Goal: Information Seeking & Learning: Check status

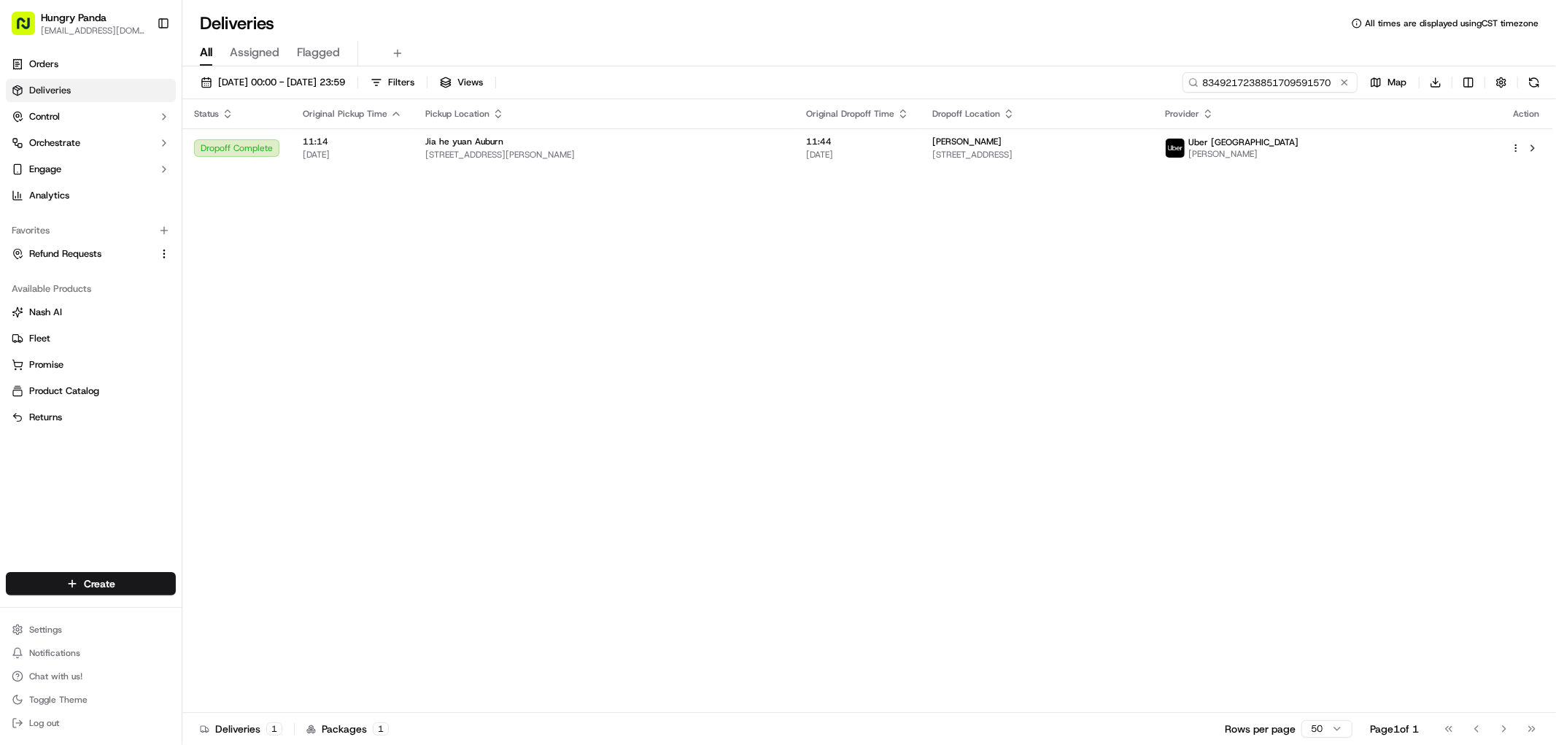
click at [1286, 81] on input "8349217238851709591570" at bounding box center [1270, 82] width 175 height 20
paste input "64126614855773259178"
type input "8641266148557732591780"
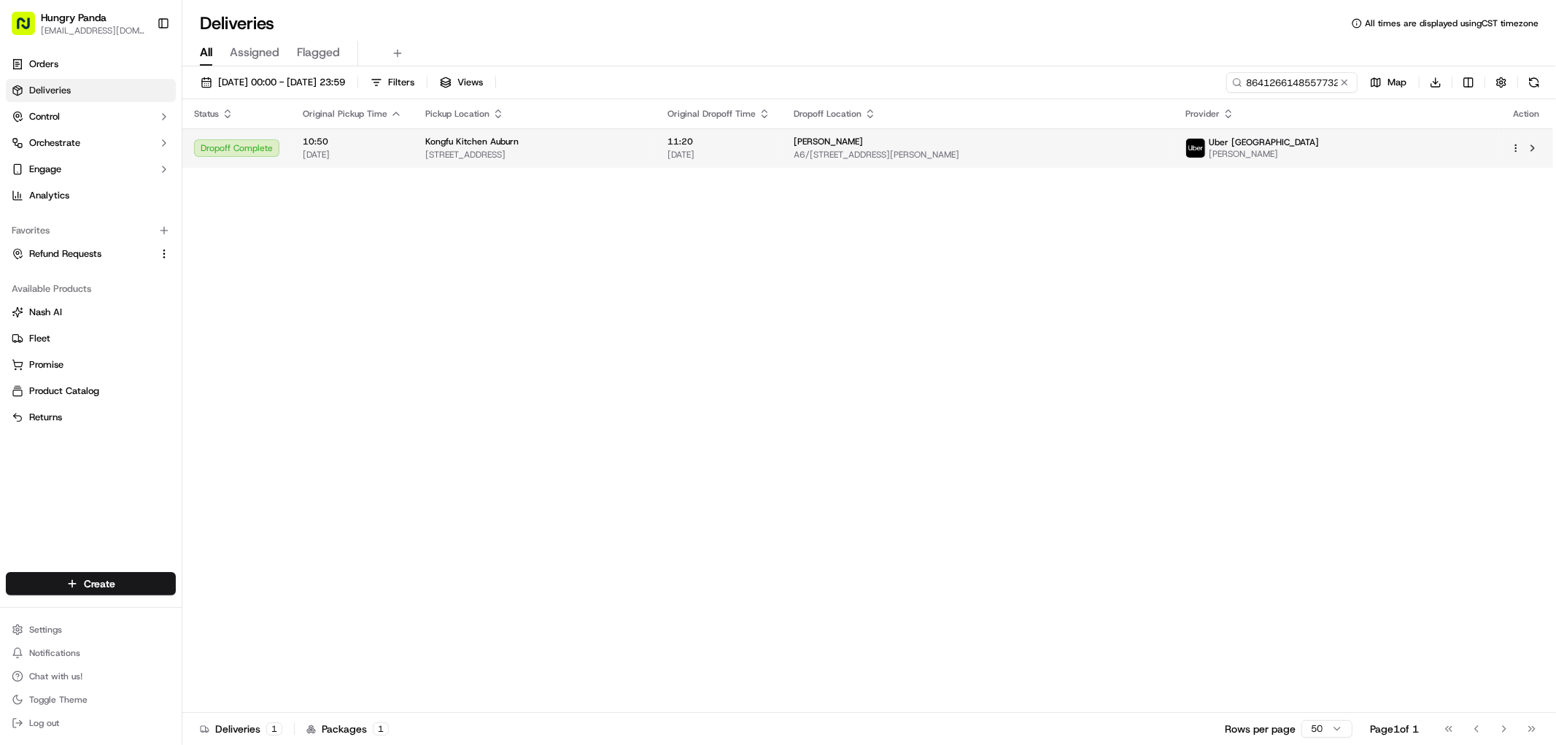
click at [1162, 152] on span "A6/[STREET_ADDRESS][PERSON_NAME]" at bounding box center [978, 155] width 368 height 12
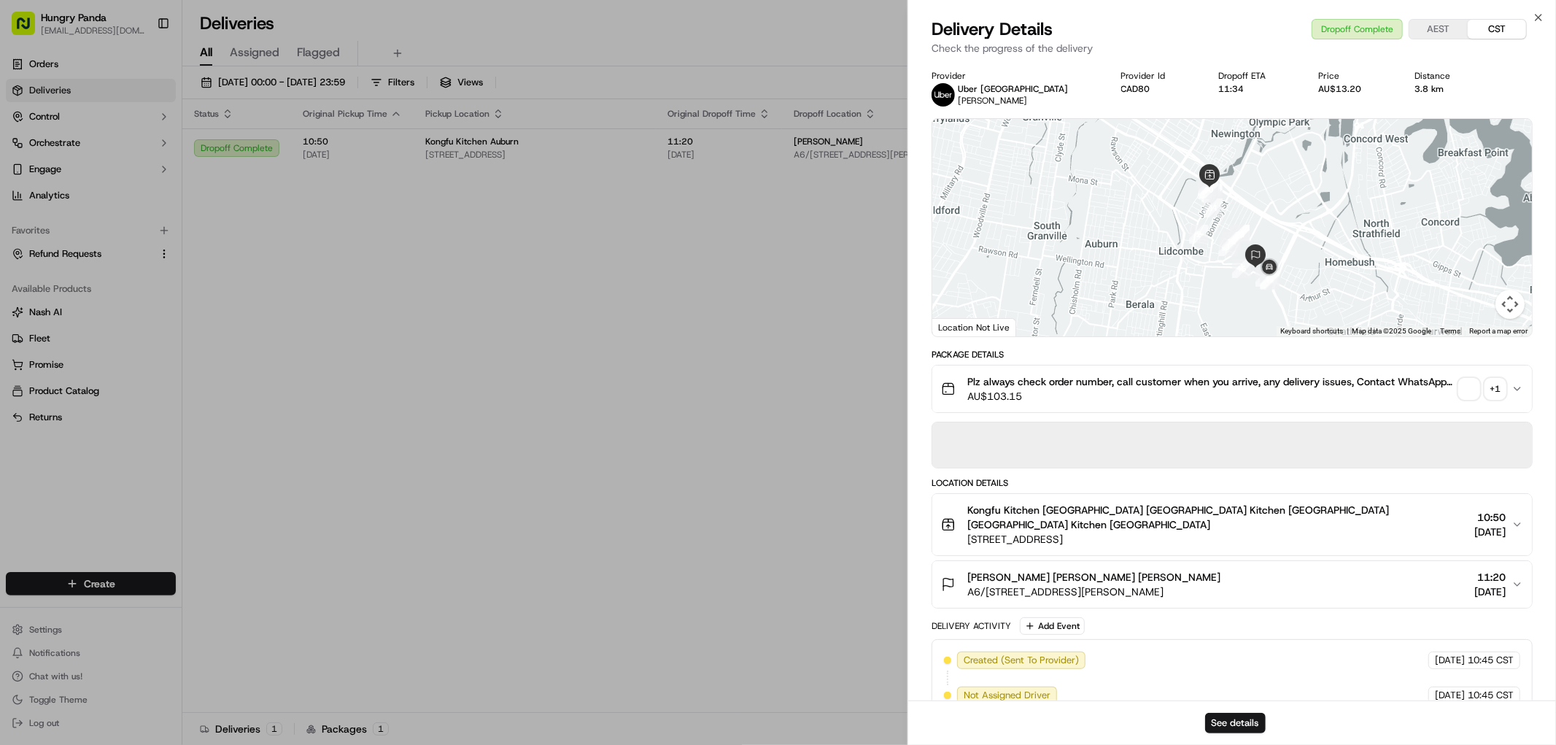
click at [1497, 395] on div "+ 1" at bounding box center [1496, 389] width 20 height 20
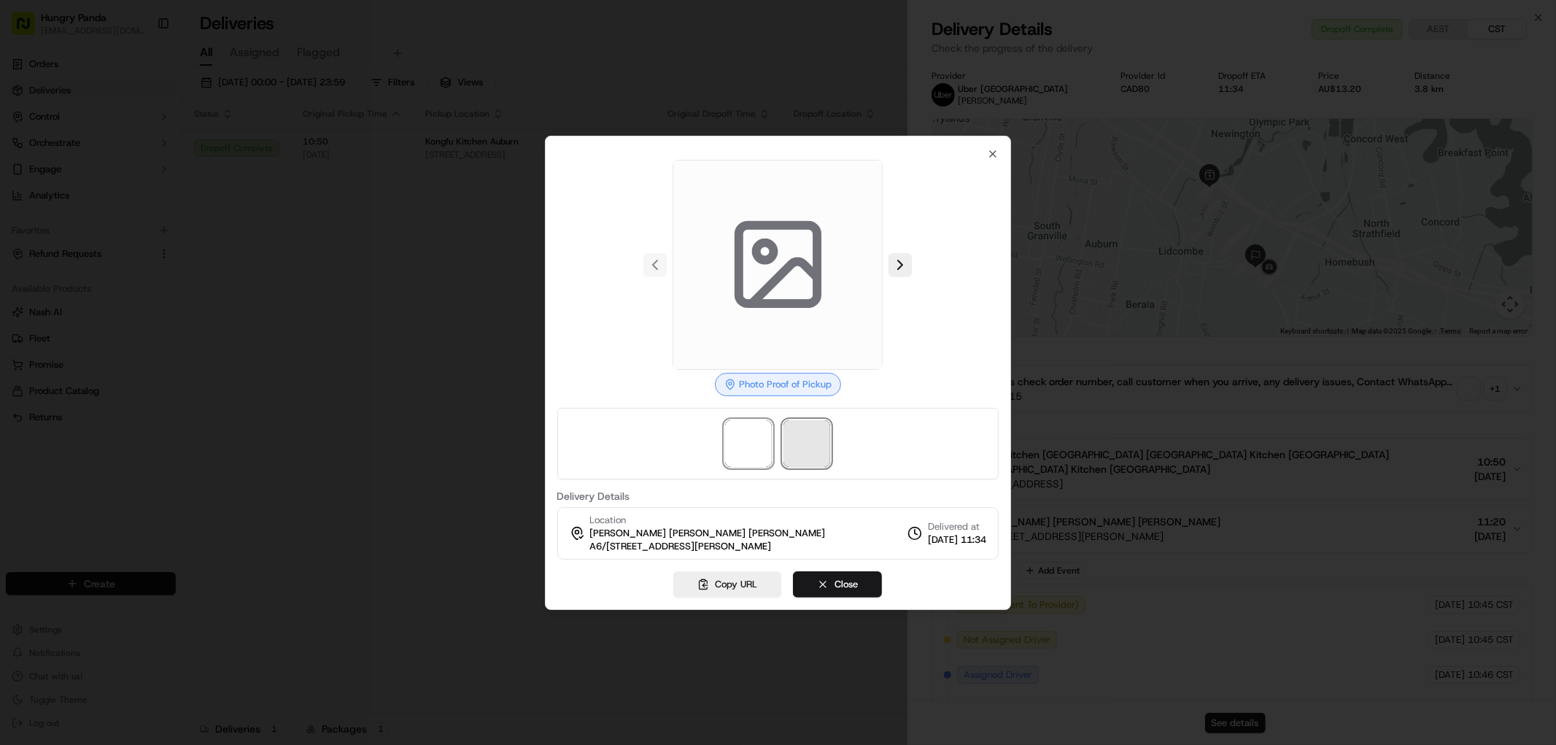
click at [813, 435] on span at bounding box center [807, 443] width 47 height 47
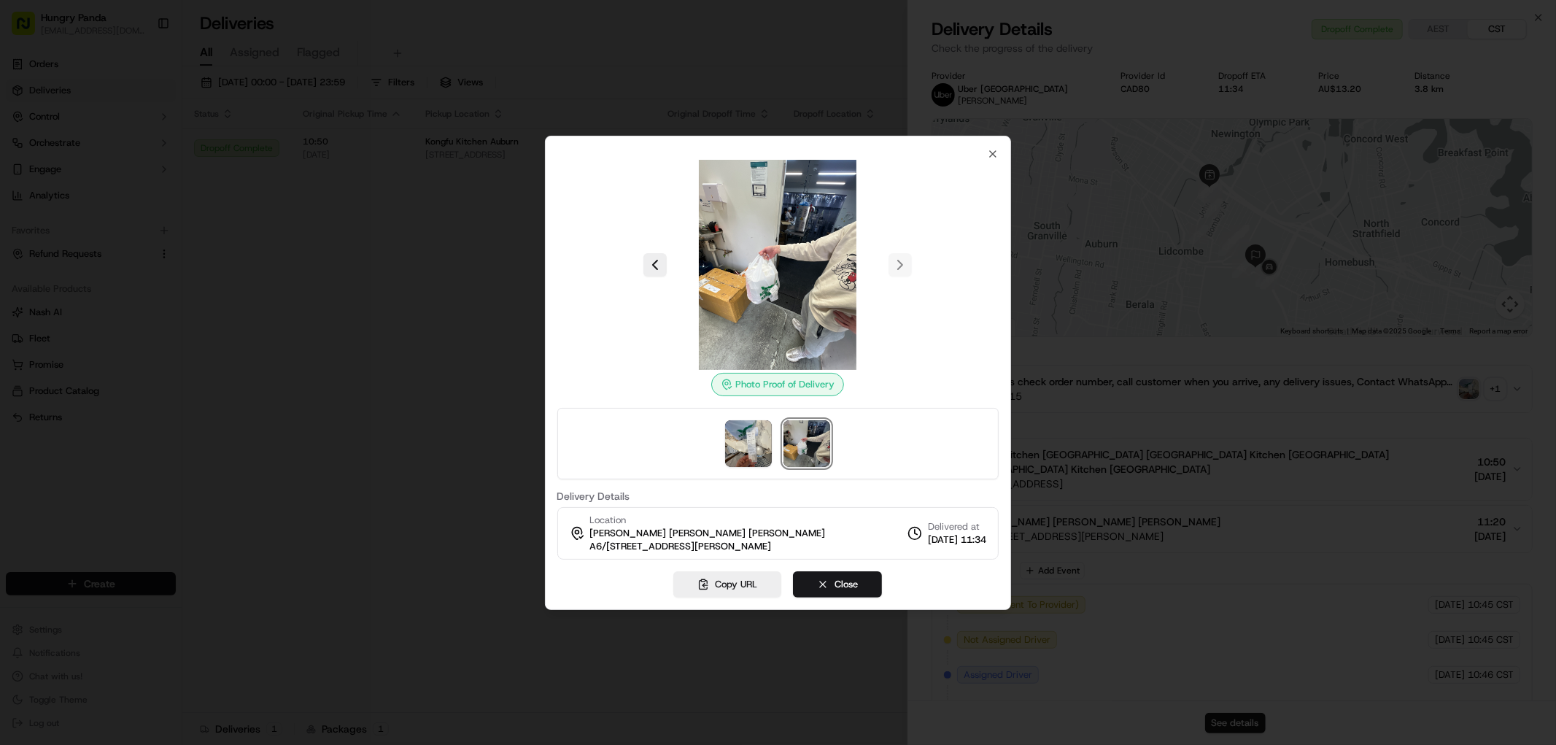
click at [814, 440] on img at bounding box center [807, 443] width 47 height 47
click at [763, 433] on img at bounding box center [748, 443] width 47 height 47
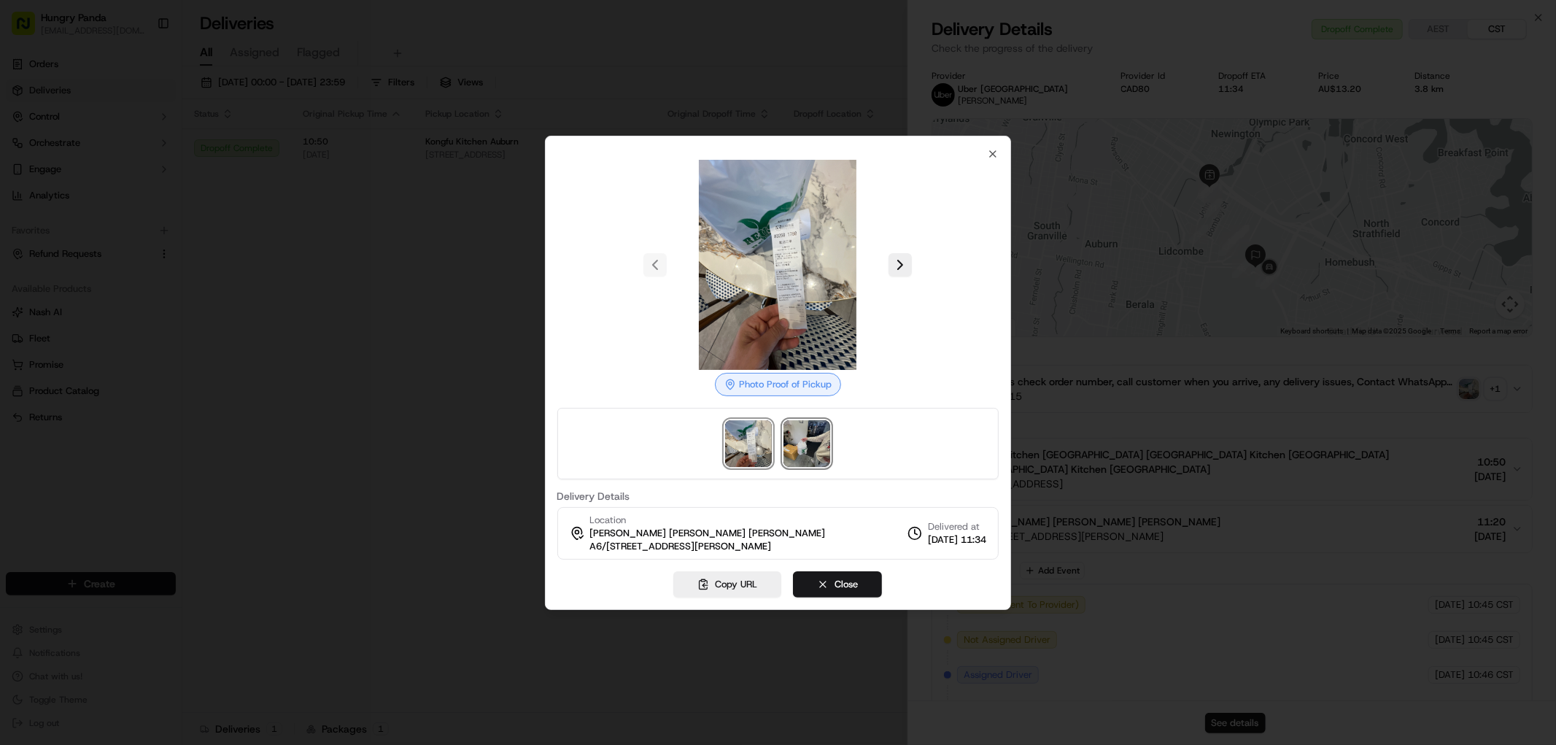
click at [819, 431] on img at bounding box center [807, 443] width 47 height 47
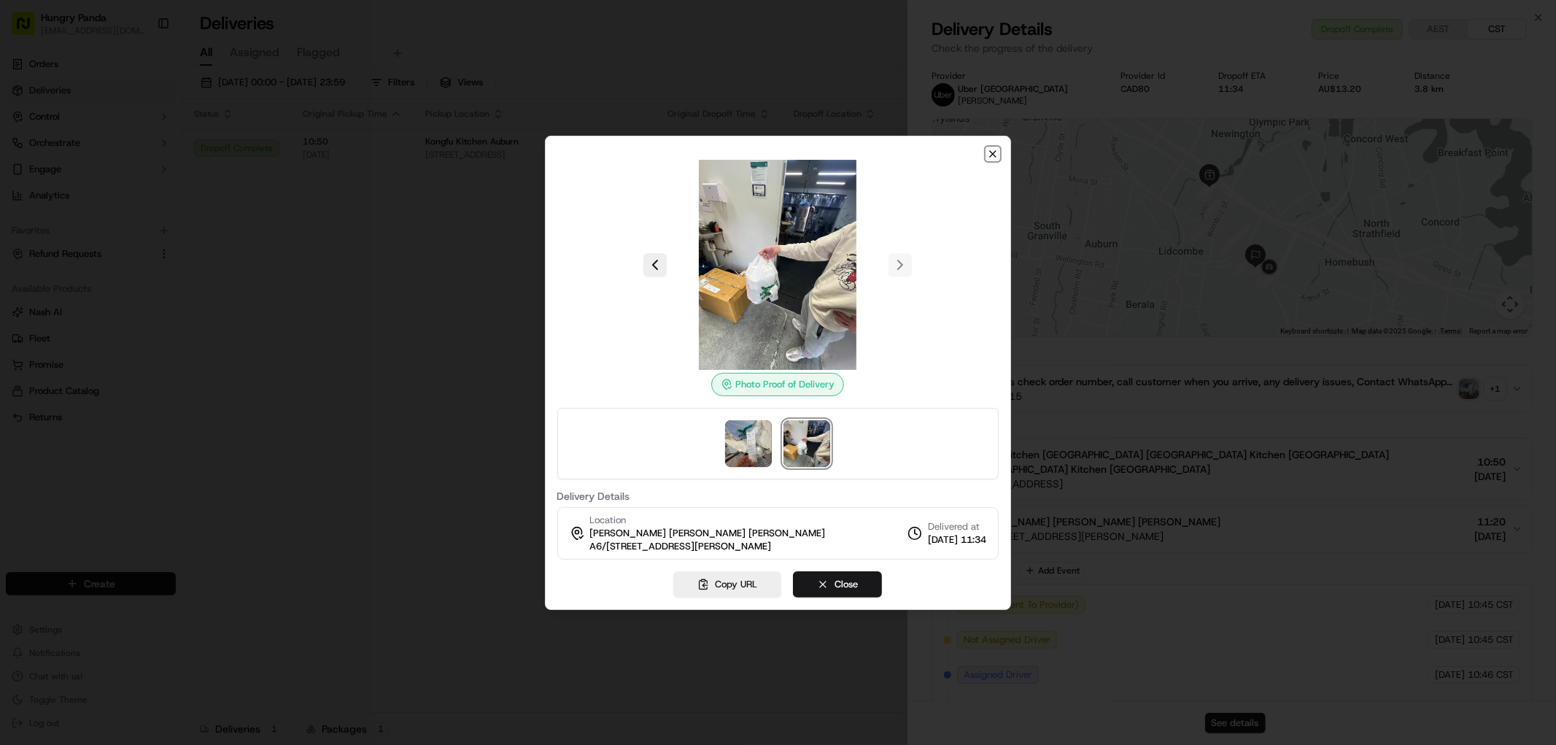
click at [993, 153] on icon "button" at bounding box center [993, 154] width 6 height 6
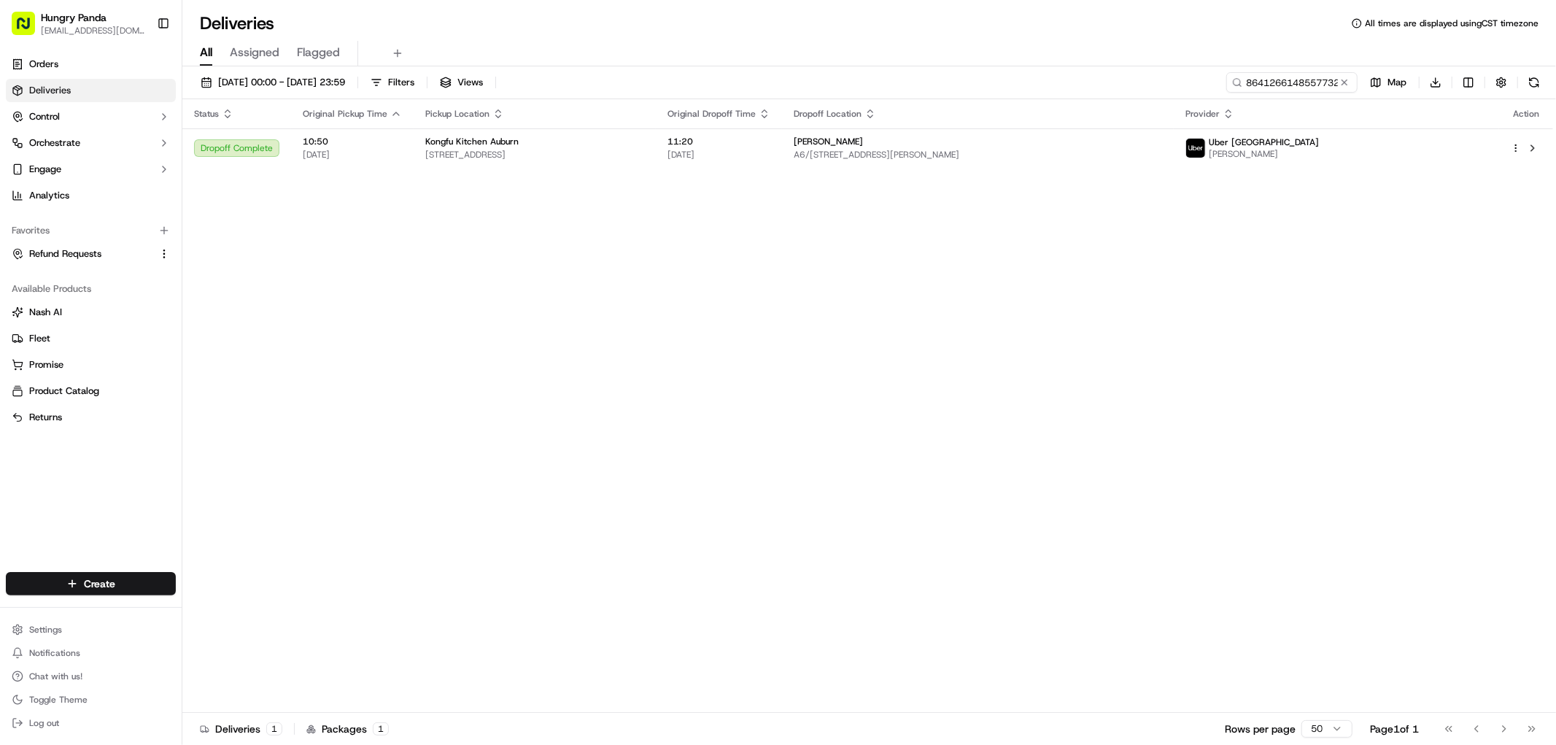
drag, startPoint x: 776, startPoint y: 236, endPoint x: 801, endPoint y: 235, distance: 24.9
click at [1297, 80] on input "8641266148557732591780" at bounding box center [1270, 82] width 175 height 20
paste input "515420311815679767133"
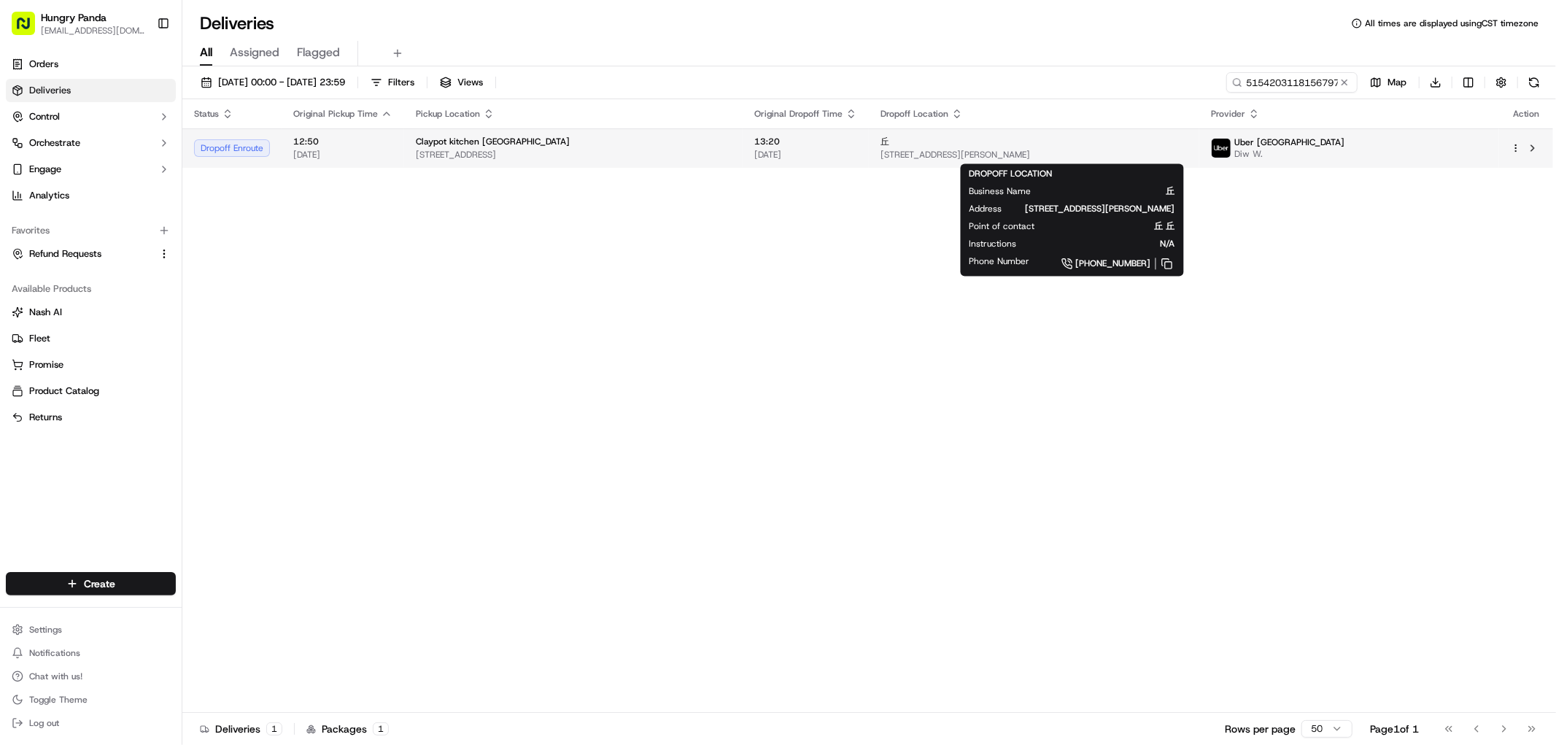
click at [1188, 149] on span "[STREET_ADDRESS][PERSON_NAME]" at bounding box center [1034, 155] width 307 height 12
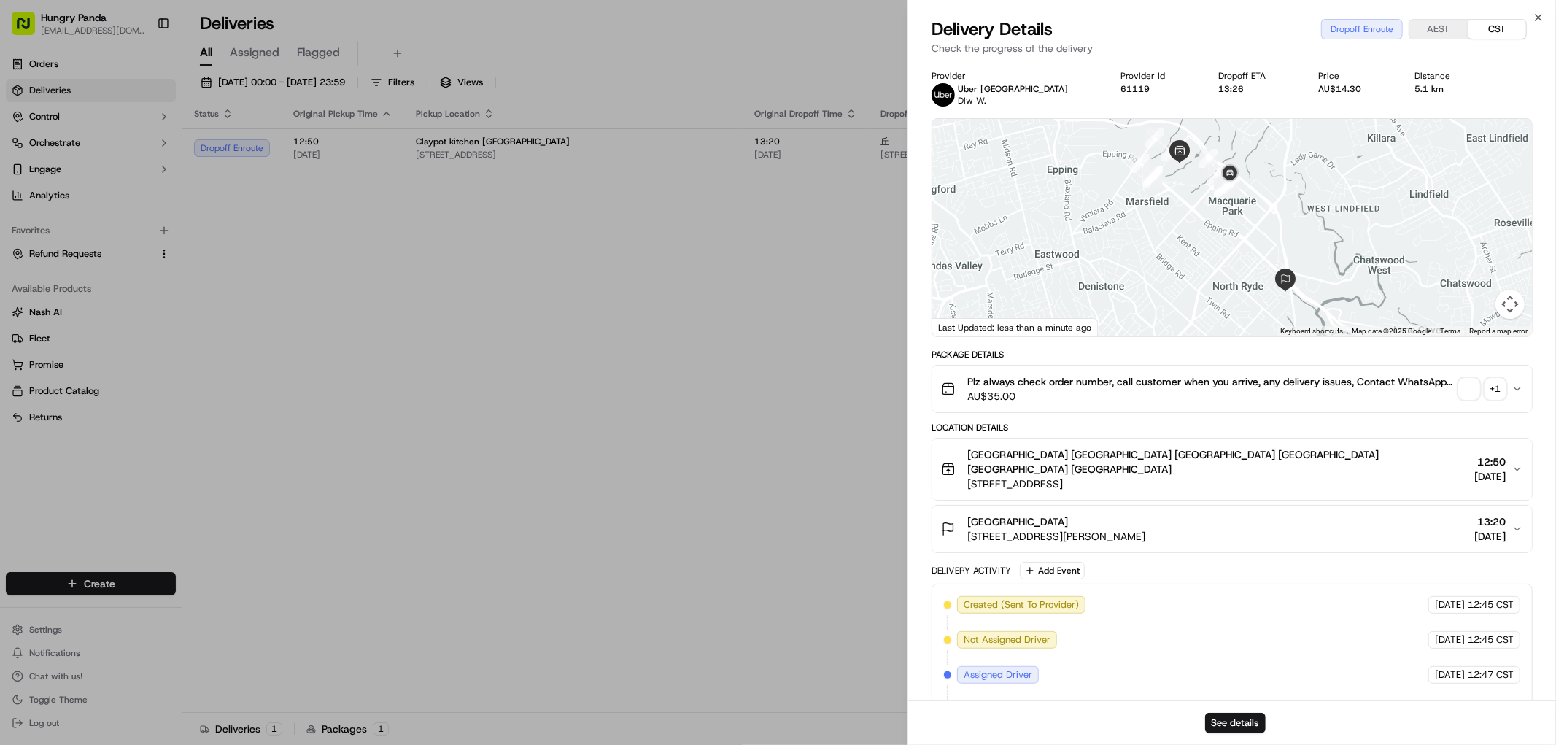
click at [1499, 390] on div "+ 1" at bounding box center [1496, 389] width 20 height 20
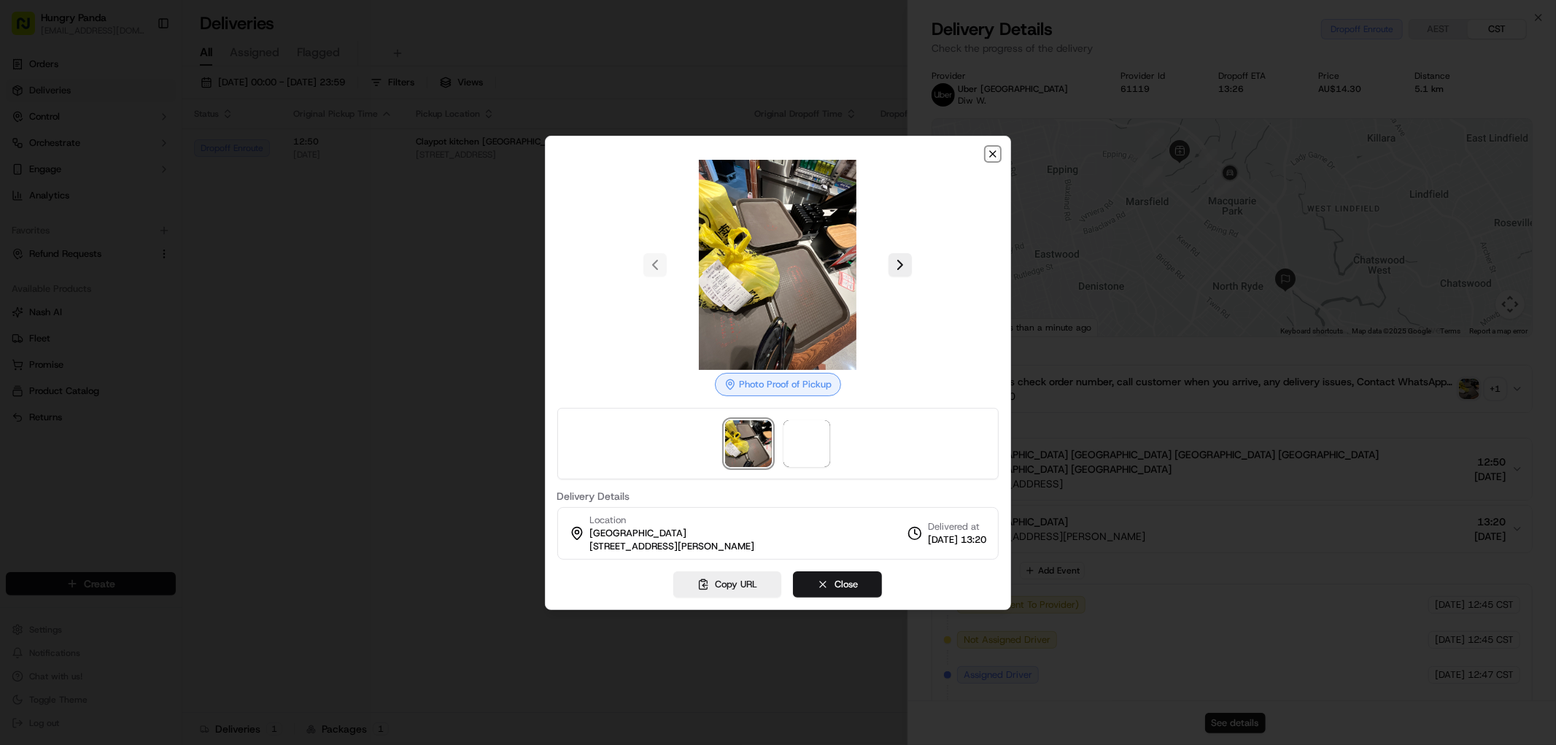
click at [988, 154] on icon "button" at bounding box center [993, 154] width 12 height 12
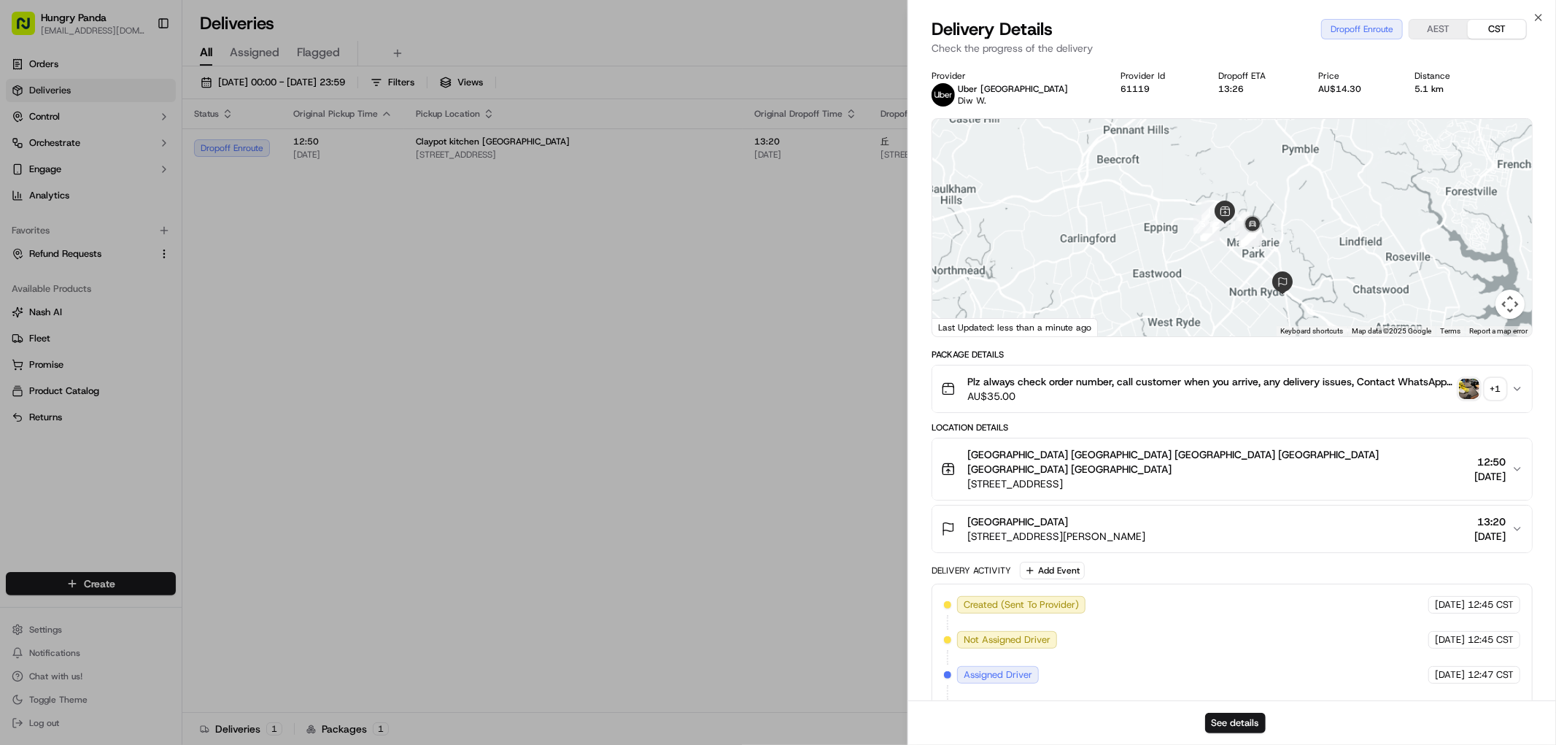
drag, startPoint x: 1200, startPoint y: 274, endPoint x: 1167, endPoint y: 259, distance: 35.3
click at [1169, 260] on div at bounding box center [1233, 227] width 600 height 217
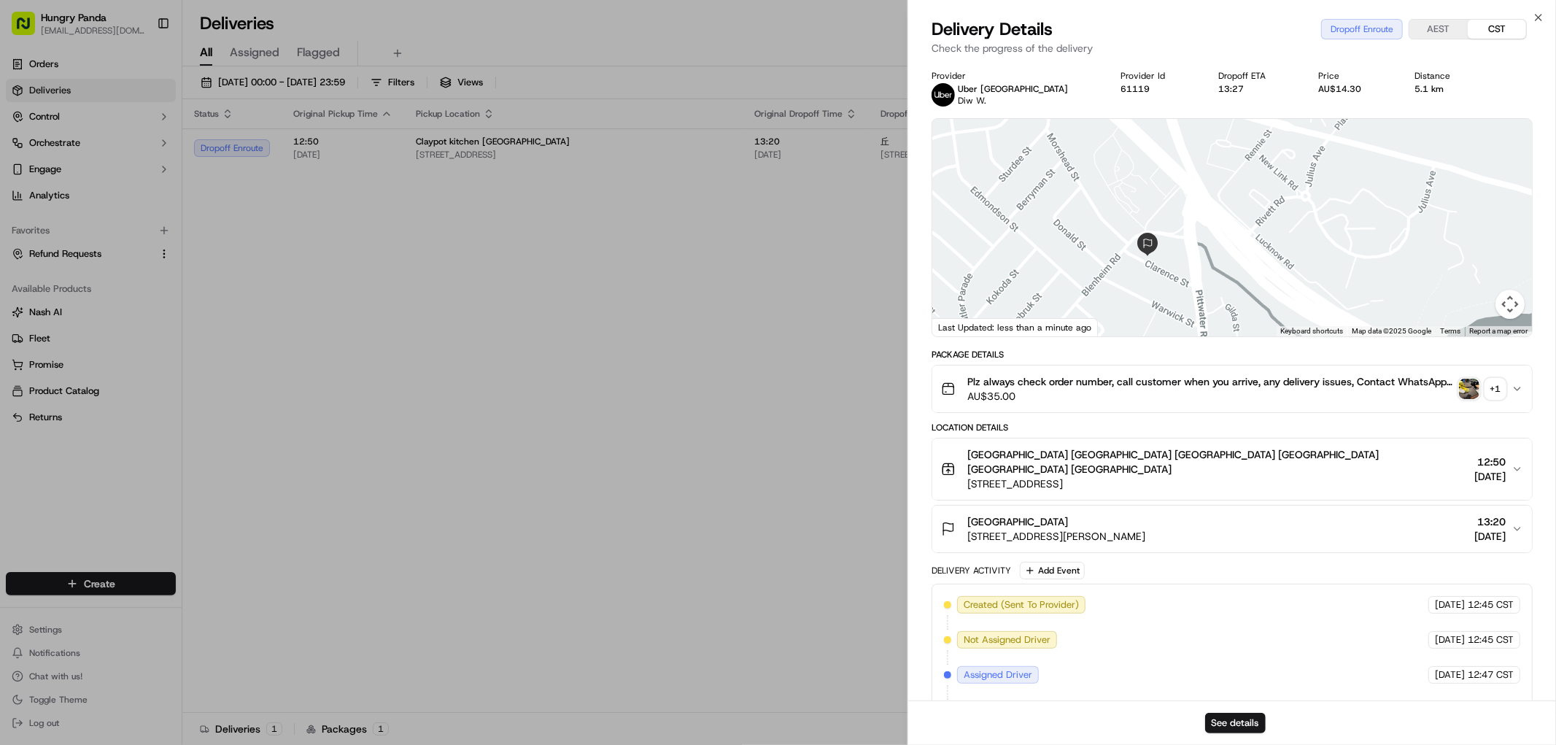
click at [1216, 201] on div at bounding box center [1233, 227] width 600 height 217
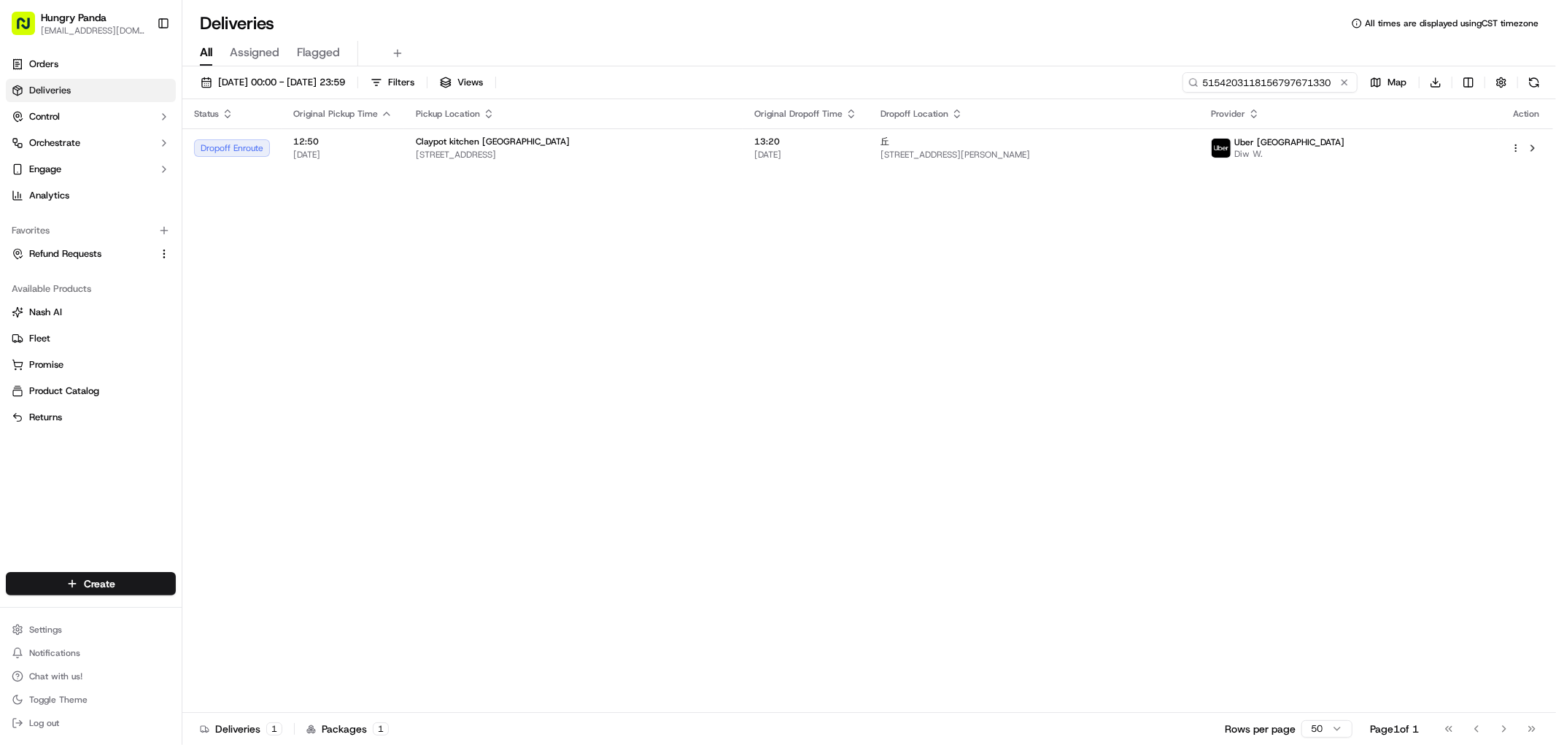
click at [1292, 81] on input "5154203118156797671330" at bounding box center [1270, 82] width 175 height 20
paste input "35223734805771260754"
type input "535223734805771260754"
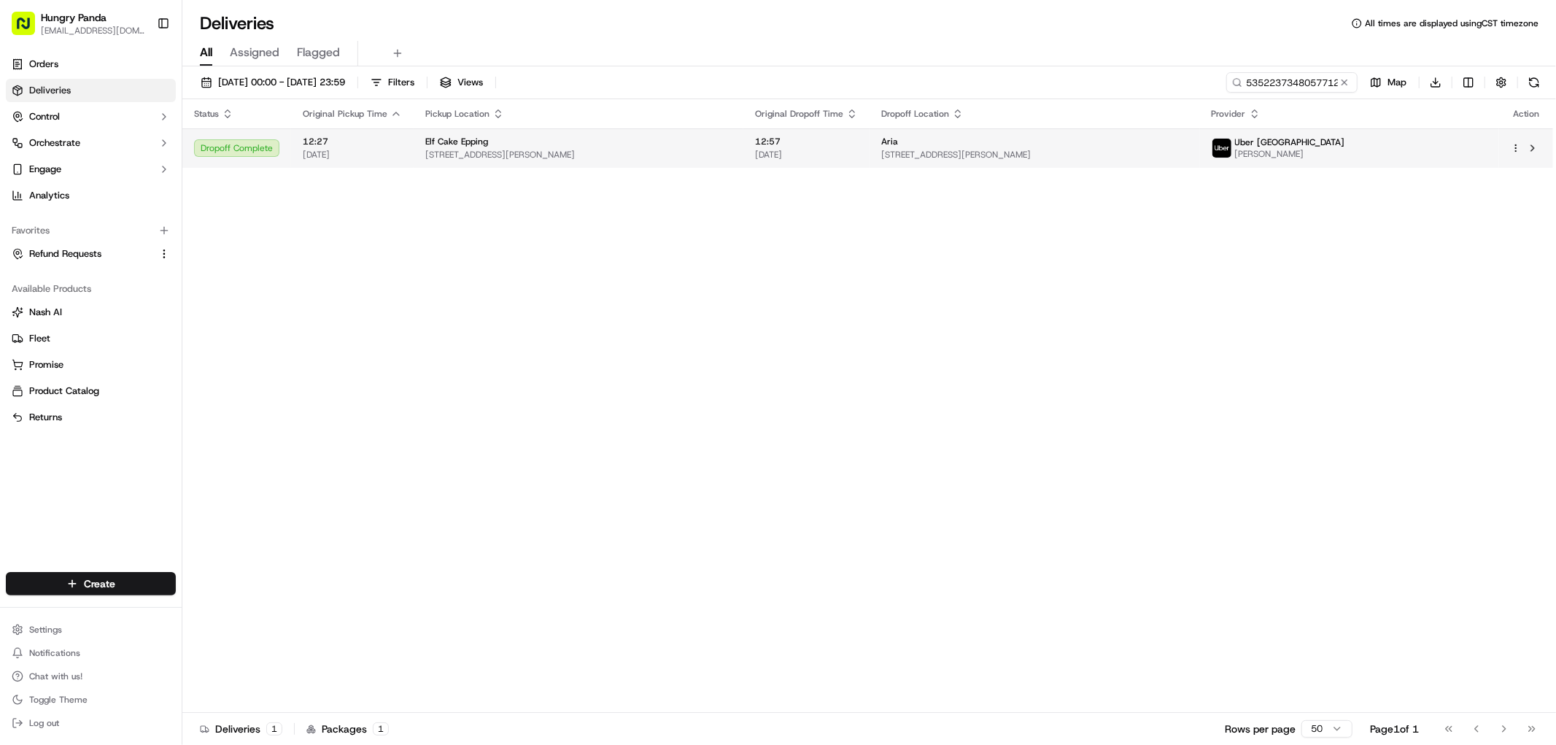
click at [1200, 133] on td "Aria [STREET_ADDRESS][PERSON_NAME]" at bounding box center [1035, 147] width 330 height 39
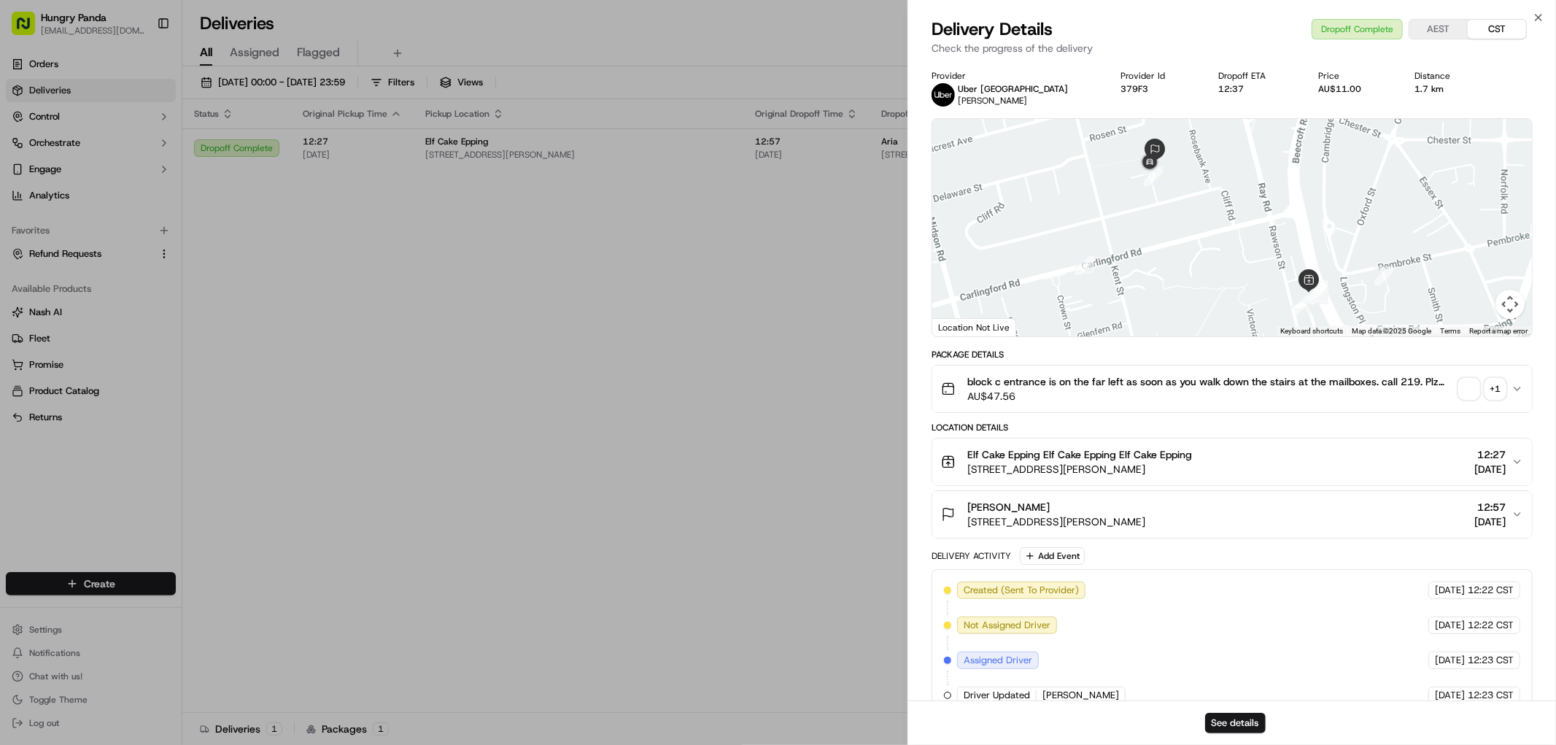
click at [1496, 391] on div "+ 1" at bounding box center [1496, 389] width 20 height 20
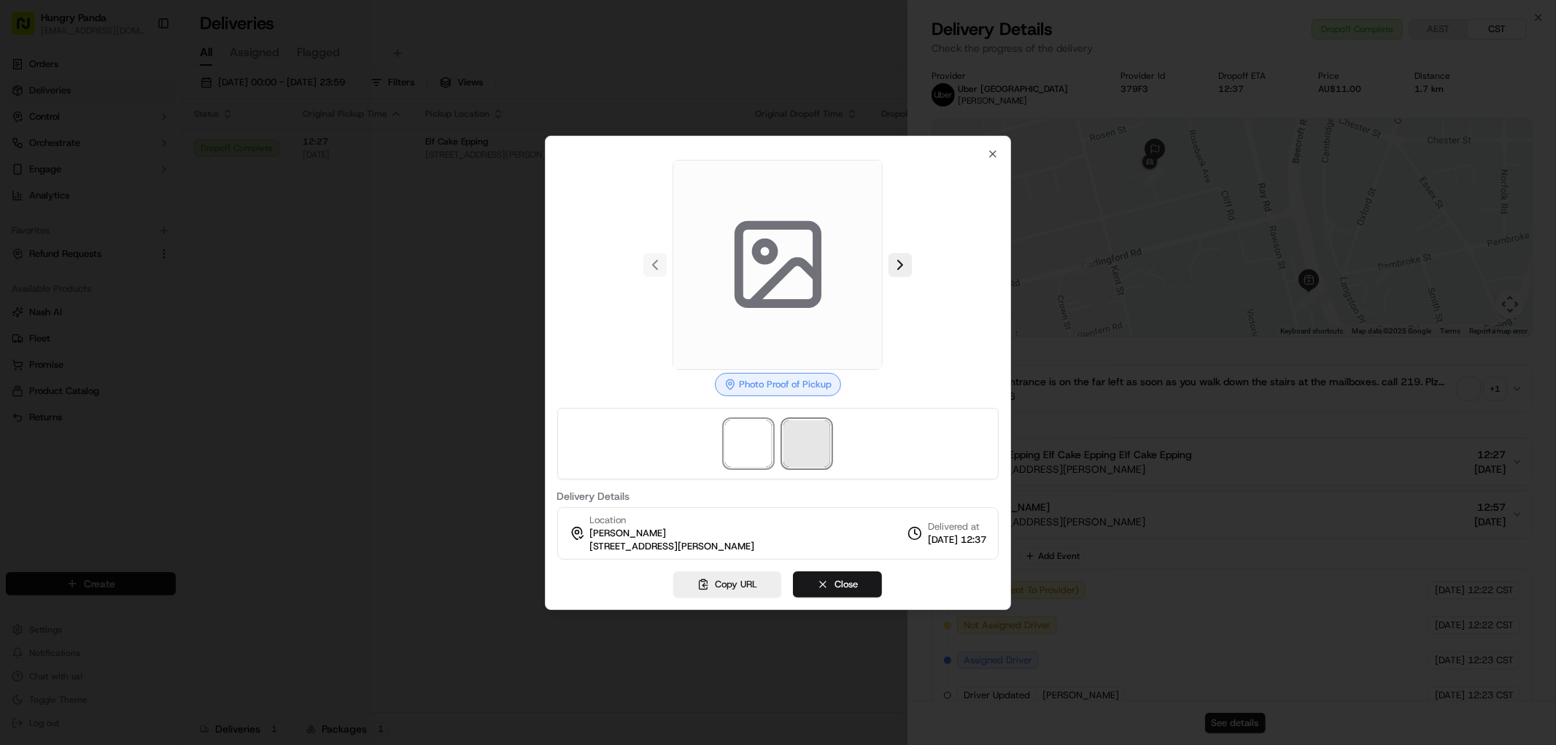
click at [822, 460] on span at bounding box center [807, 443] width 47 height 47
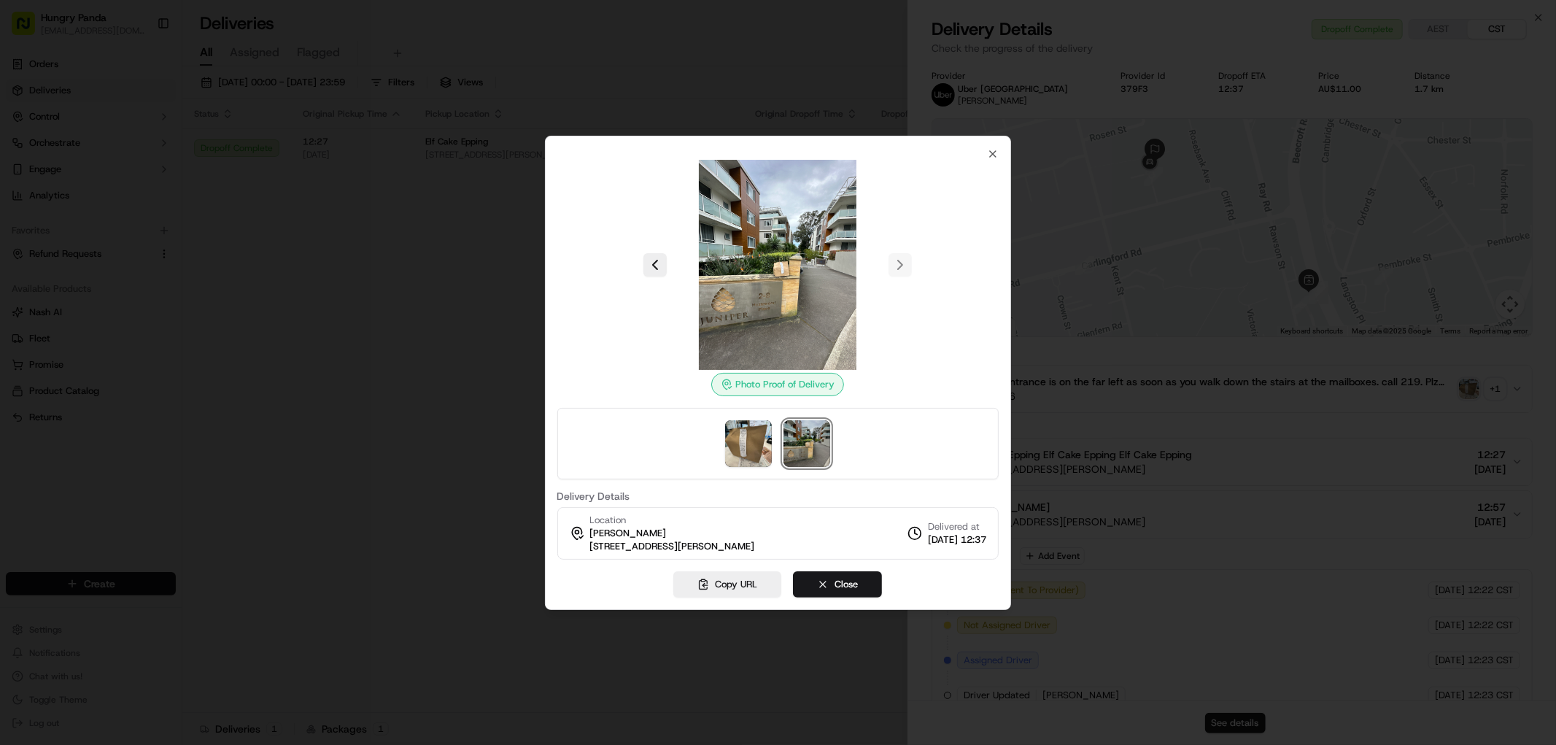
click at [810, 434] on img at bounding box center [807, 443] width 47 height 47
drag, startPoint x: 571, startPoint y: 229, endPoint x: 521, endPoint y: 231, distance: 50.4
click at [571, 230] on div at bounding box center [778, 265] width 442 height 210
click at [467, 229] on div at bounding box center [778, 372] width 1556 height 745
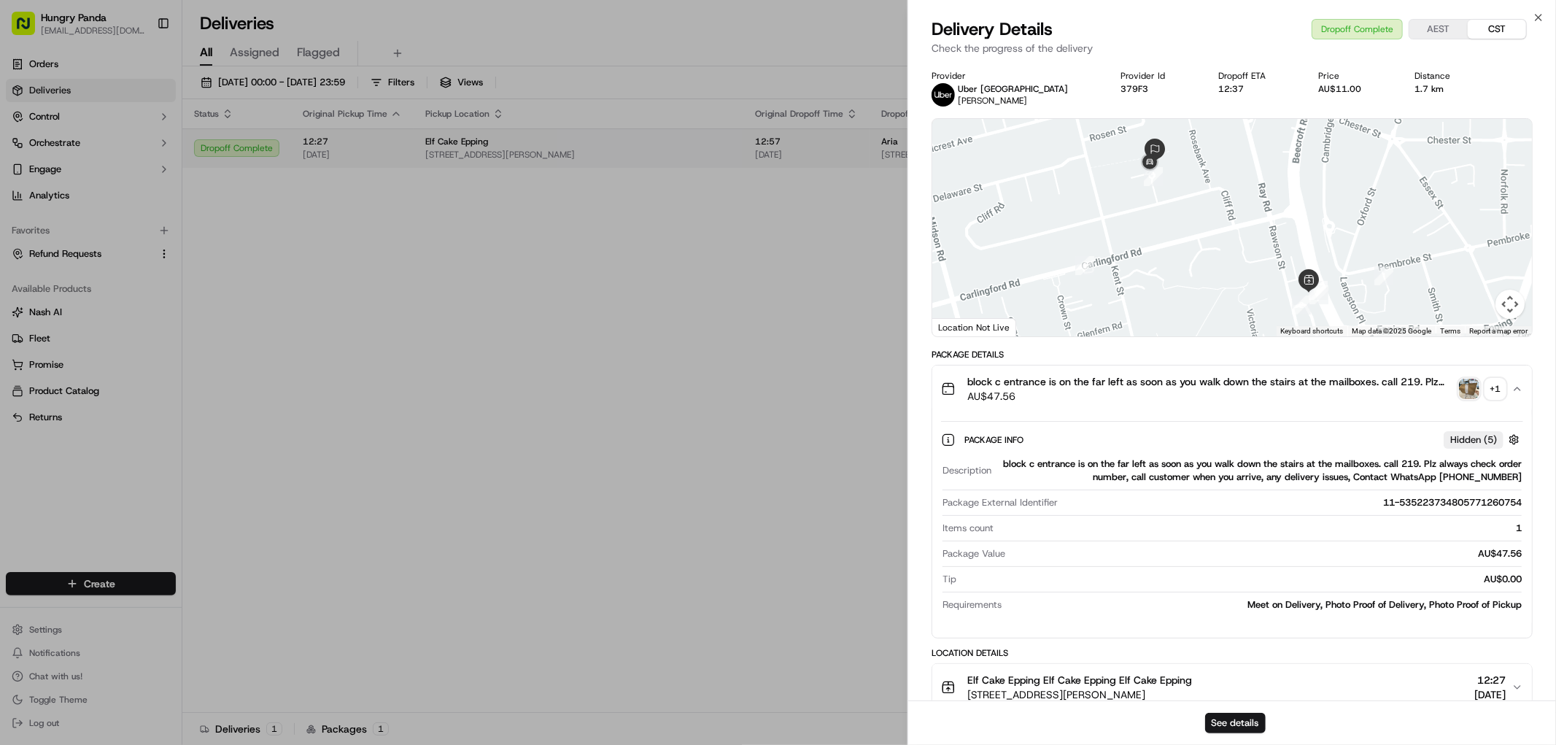
drag, startPoint x: 490, startPoint y: 233, endPoint x: 715, endPoint y: 156, distance: 238.4
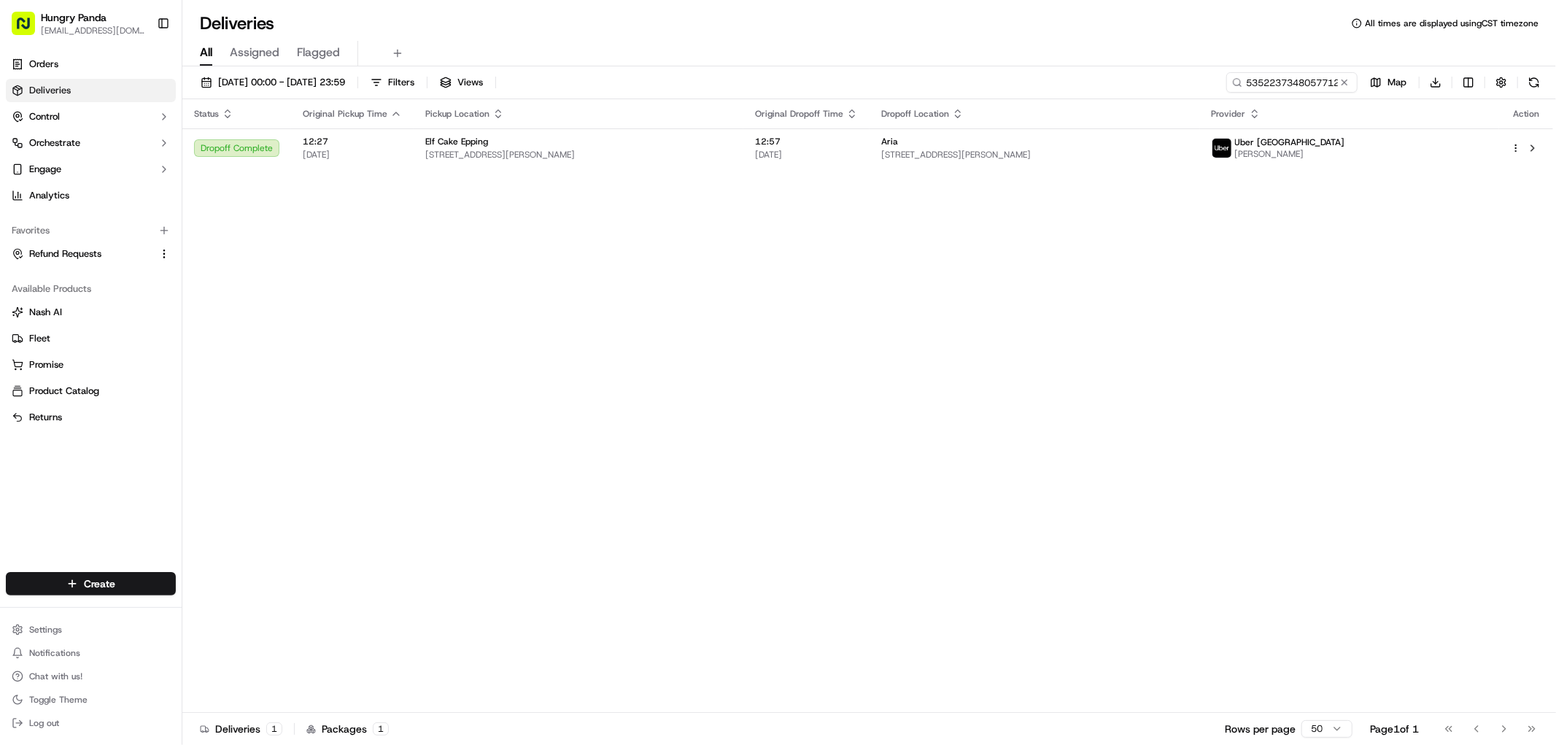
click at [1313, 66] on div "[DATE] 00:00 - [DATE] 23:59 Filters Views 535223734805771260754 Map Download St…" at bounding box center [869, 407] width 1374 height 682
click at [1302, 86] on input "535223734805771260754" at bounding box center [1270, 82] width 175 height 20
click at [1302, 88] on input "535223734805771260754" at bounding box center [1270, 82] width 175 height 20
paste input "154203118156797671330"
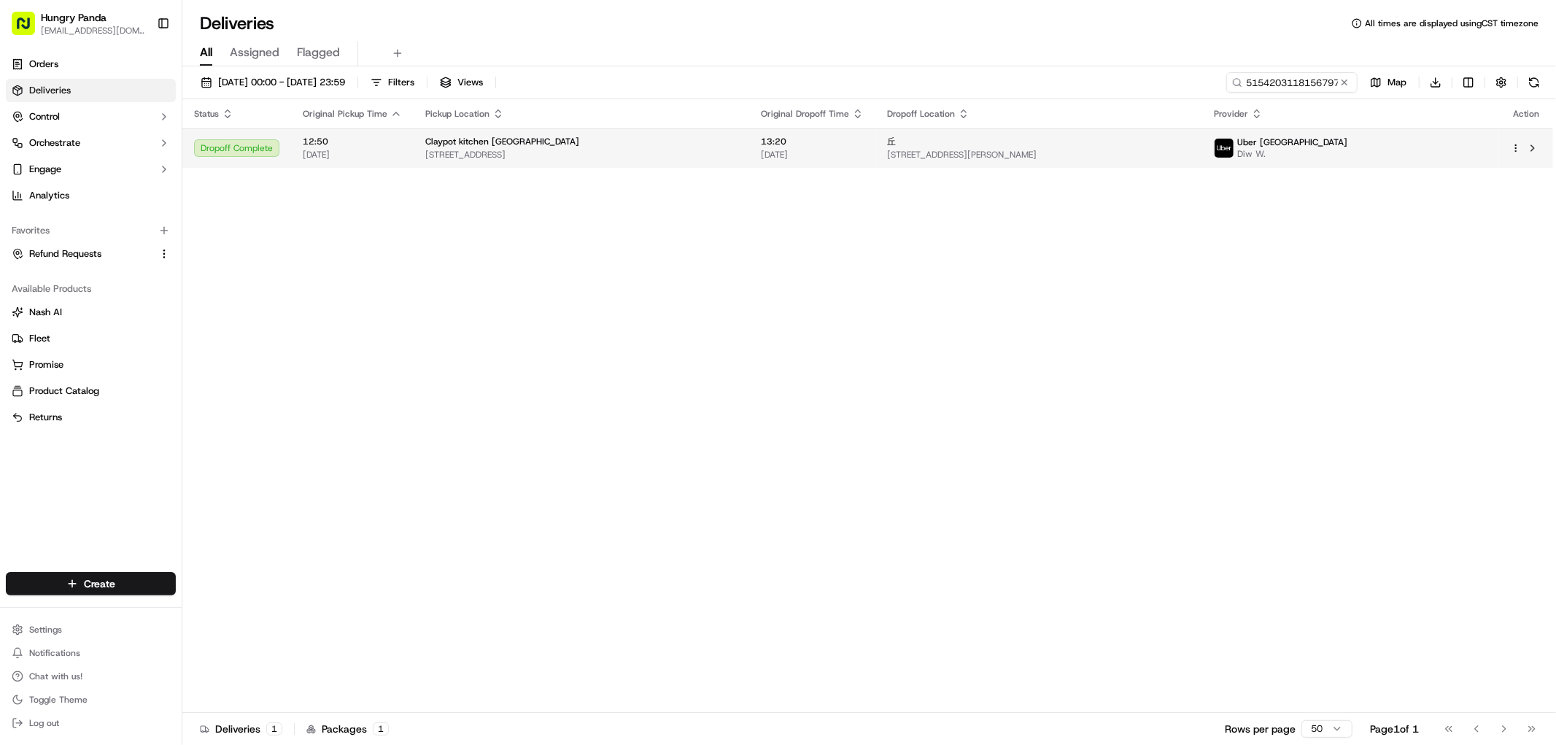
click at [1202, 161] on td "丘 [STREET_ADDRESS][PERSON_NAME]" at bounding box center [1039, 147] width 327 height 39
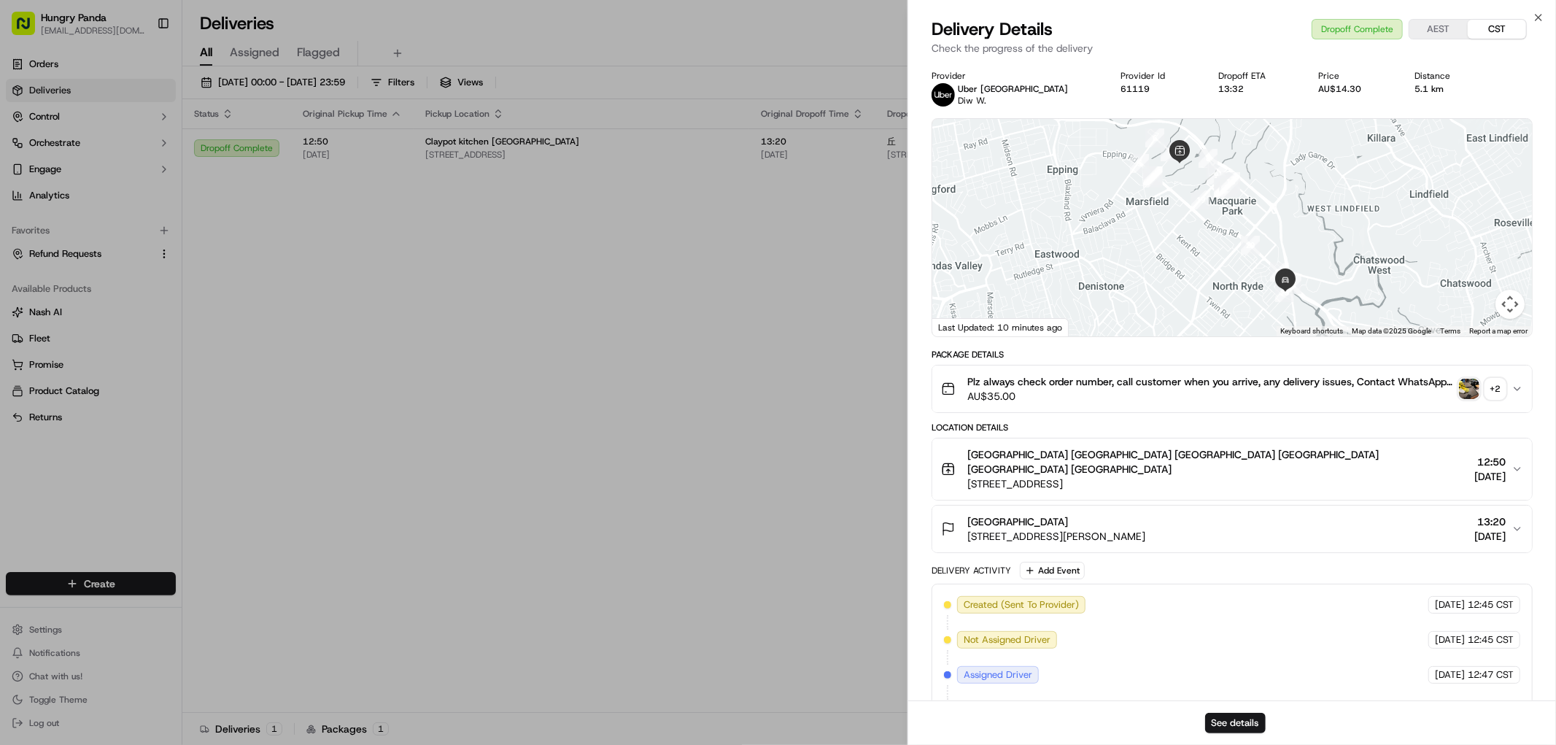
click at [1470, 383] on img "button" at bounding box center [1469, 389] width 20 height 20
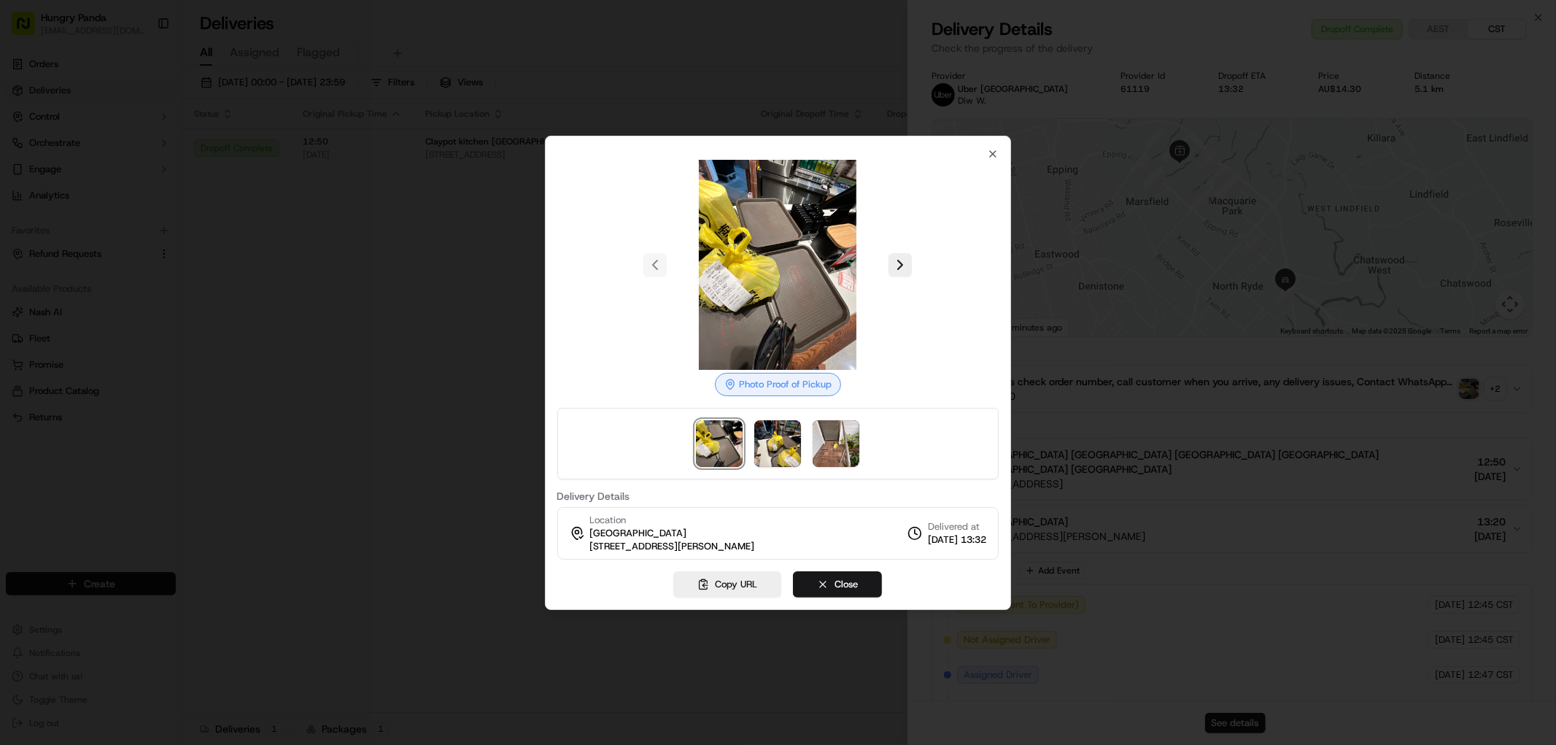
click at [1140, 325] on div at bounding box center [778, 372] width 1556 height 745
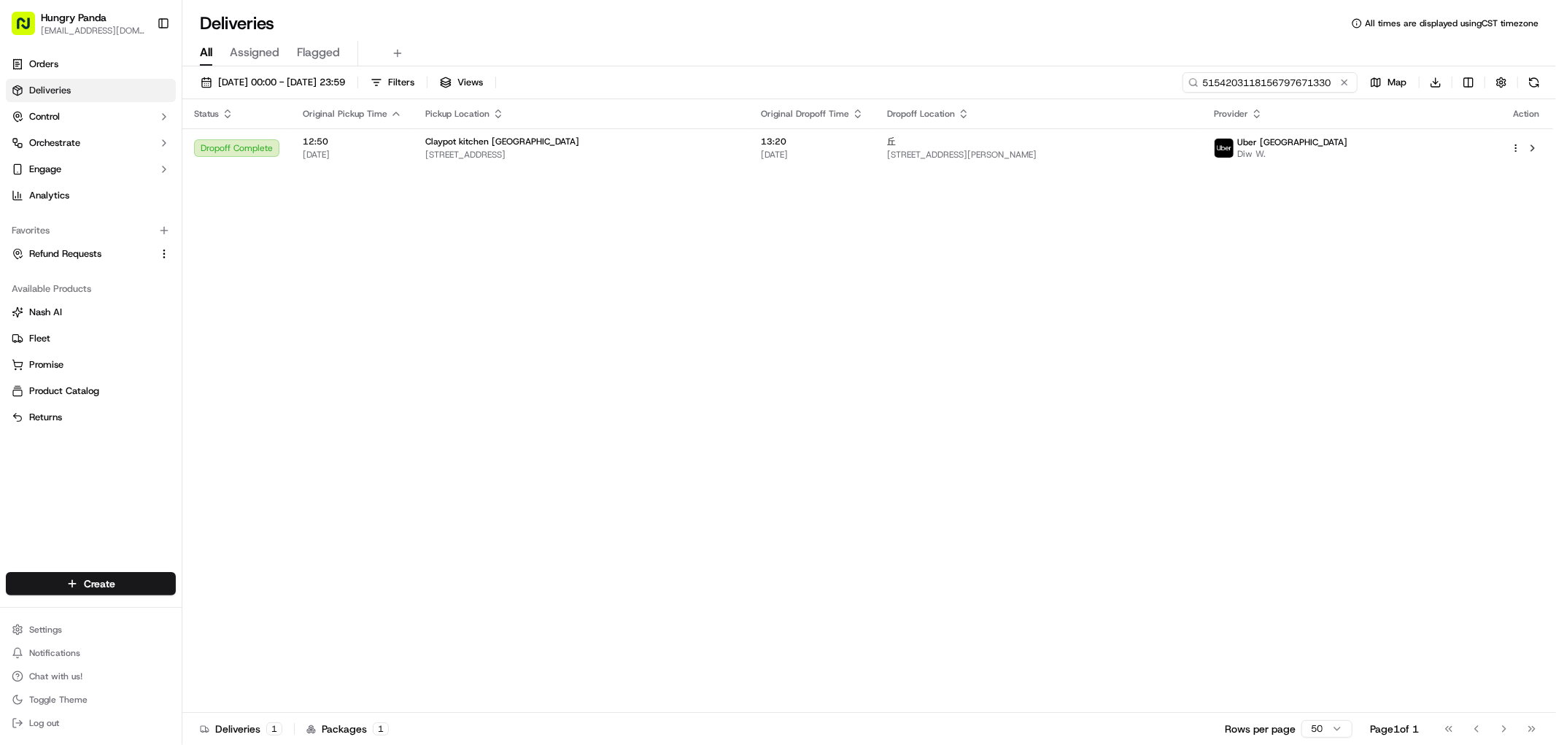
click at [1290, 83] on input "5154203118156797671330" at bounding box center [1270, 82] width 175 height 20
paste input "6650210058157731901337"
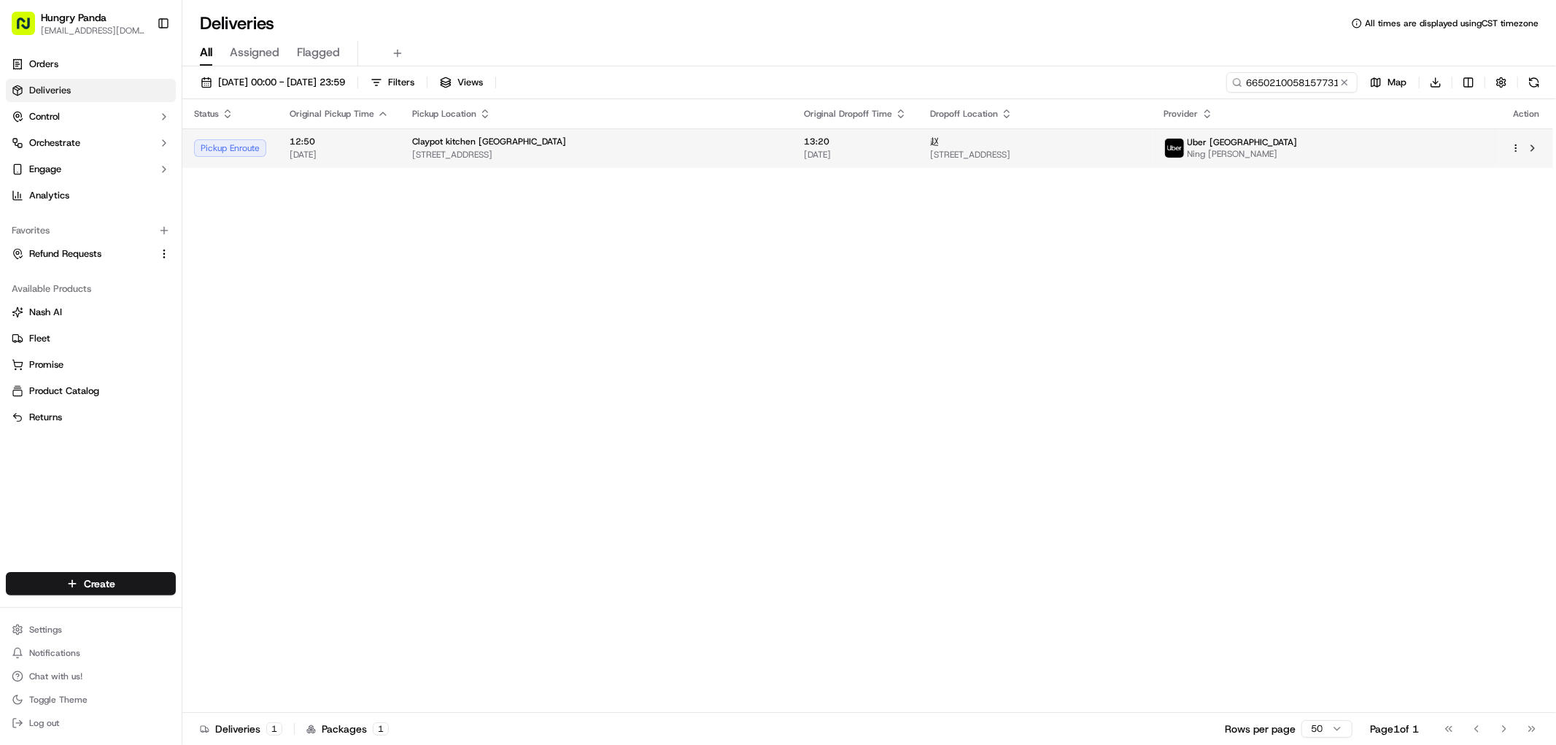
click at [1141, 144] on div "赵" at bounding box center [1035, 142] width 211 height 12
drag, startPoint x: 1324, startPoint y: 72, endPoint x: 1319, endPoint y: 78, distance: 8.8
click at [1324, 72] on input "6650210058157731901337" at bounding box center [1270, 82] width 175 height 20
click at [1315, 82] on input "6650210058157731901337" at bounding box center [1270, 82] width 175 height 20
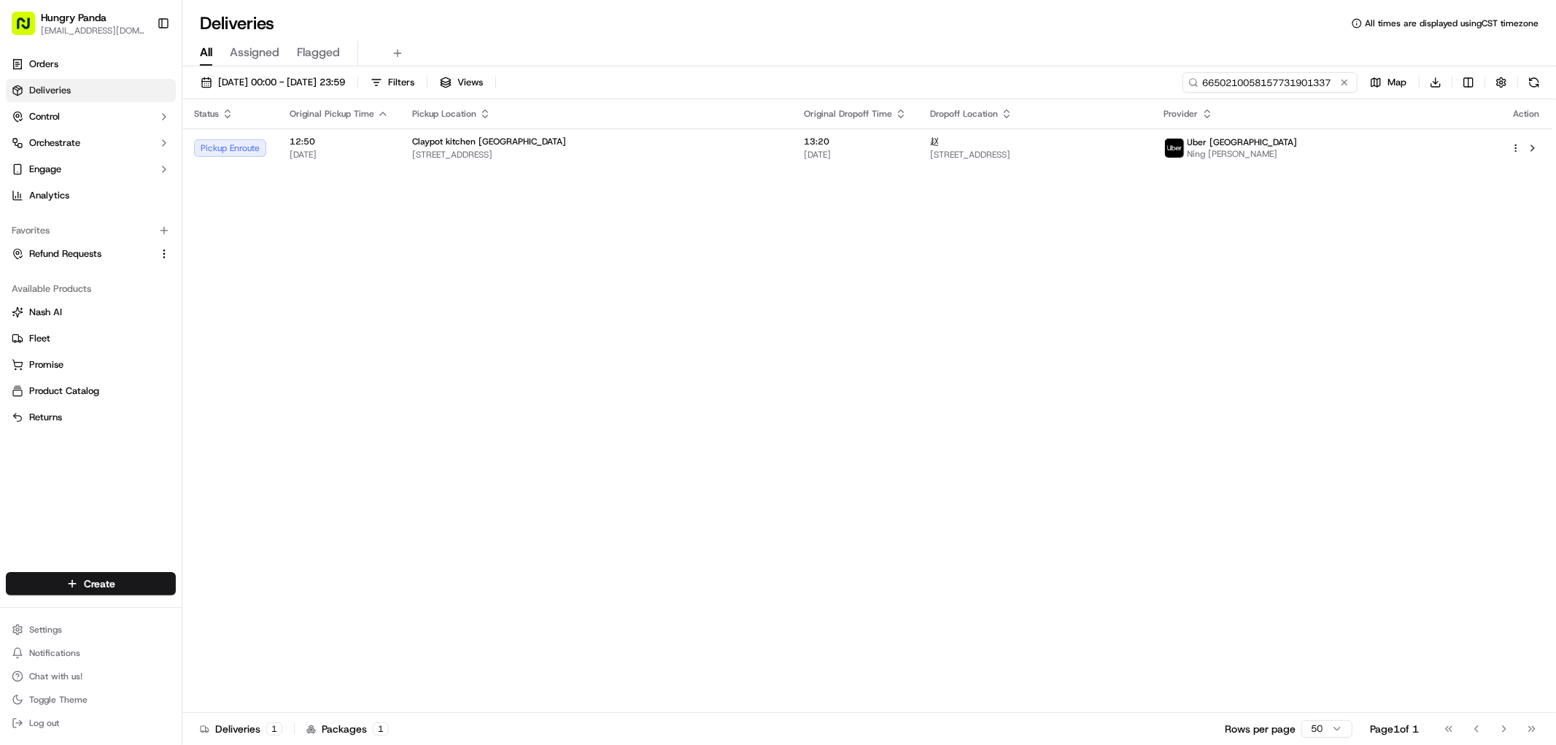
paste input "5154203118156797671330"
type input "5154203118156797671330"
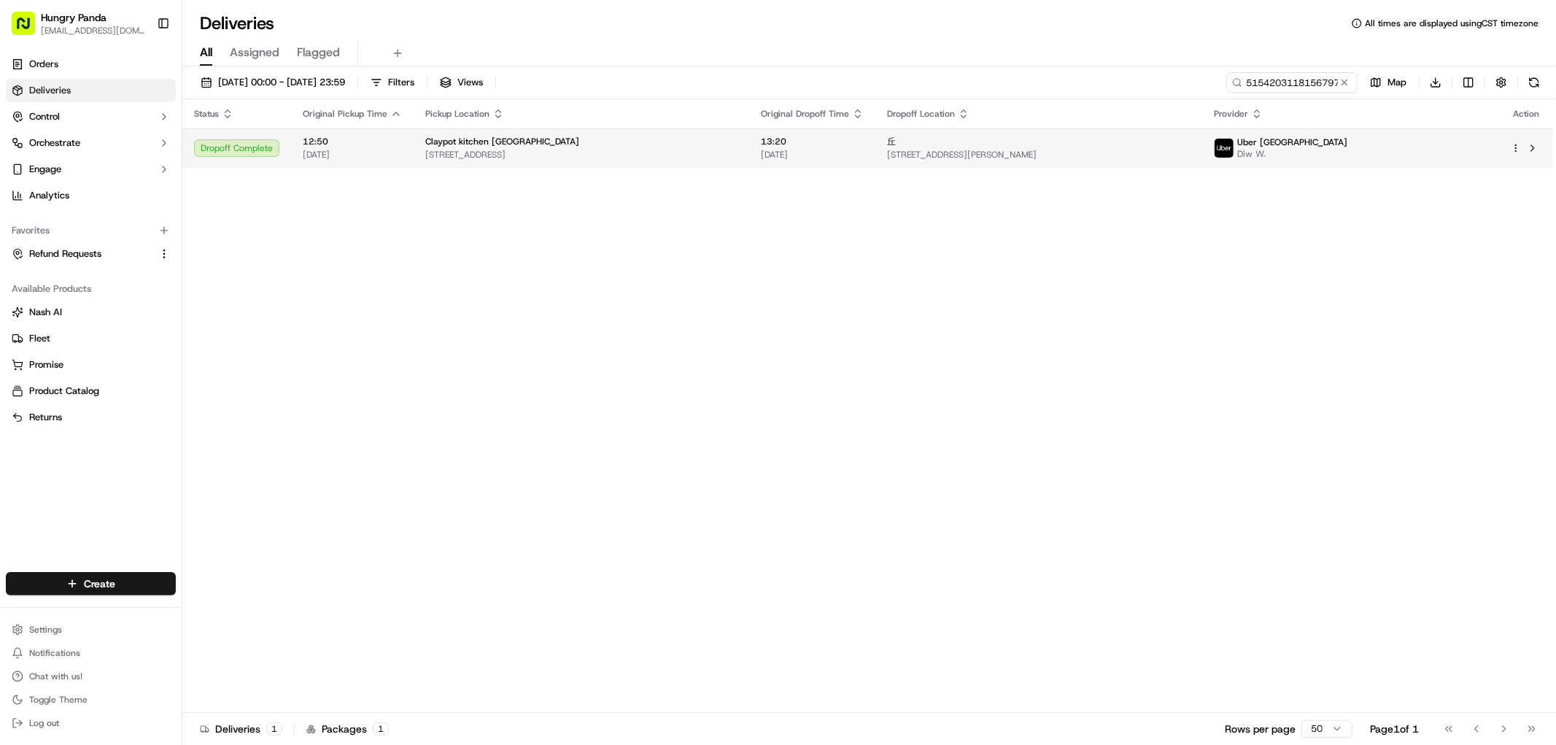
click at [1191, 144] on div "丘" at bounding box center [1039, 142] width 304 height 12
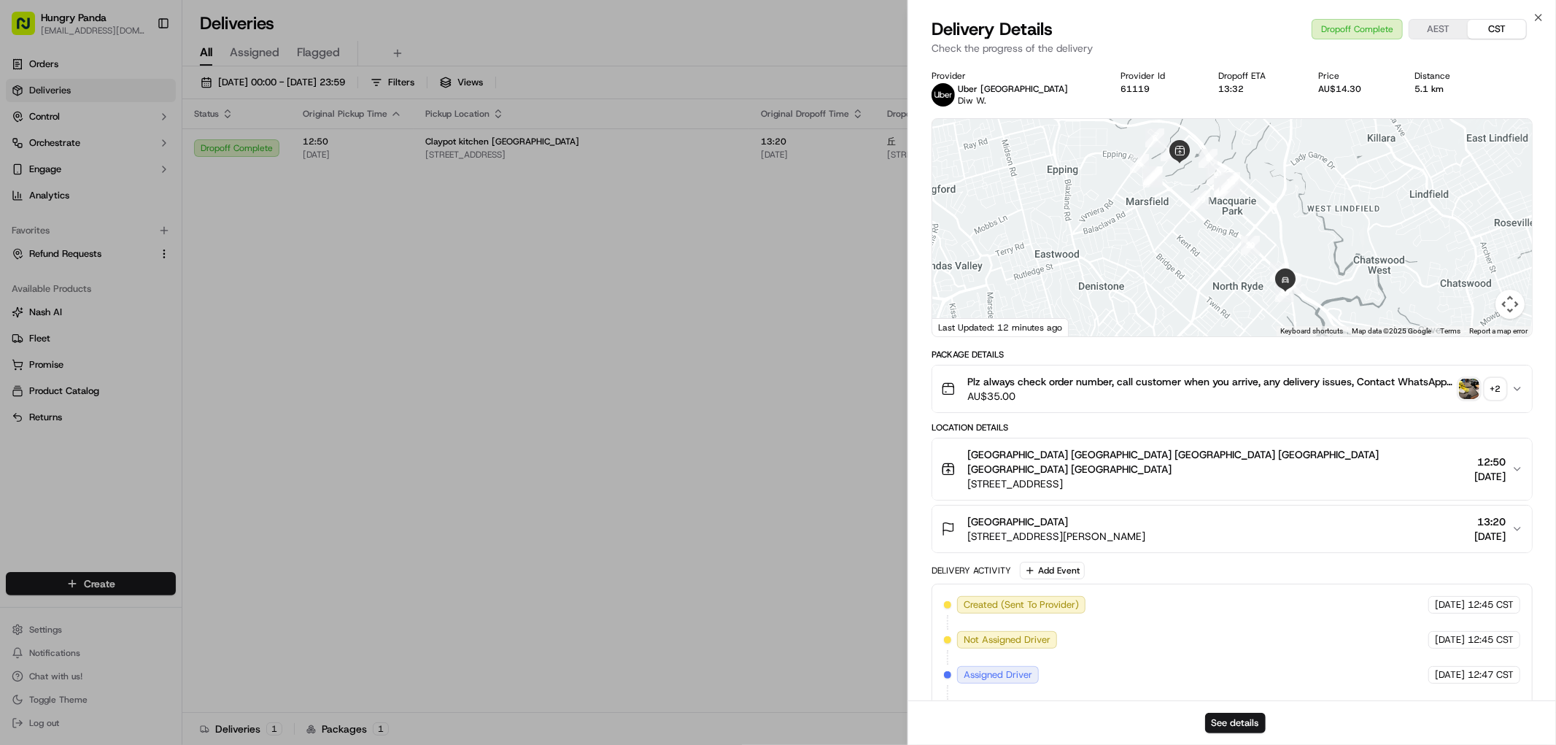
click at [1497, 396] on div "+ 2" at bounding box center [1496, 389] width 20 height 20
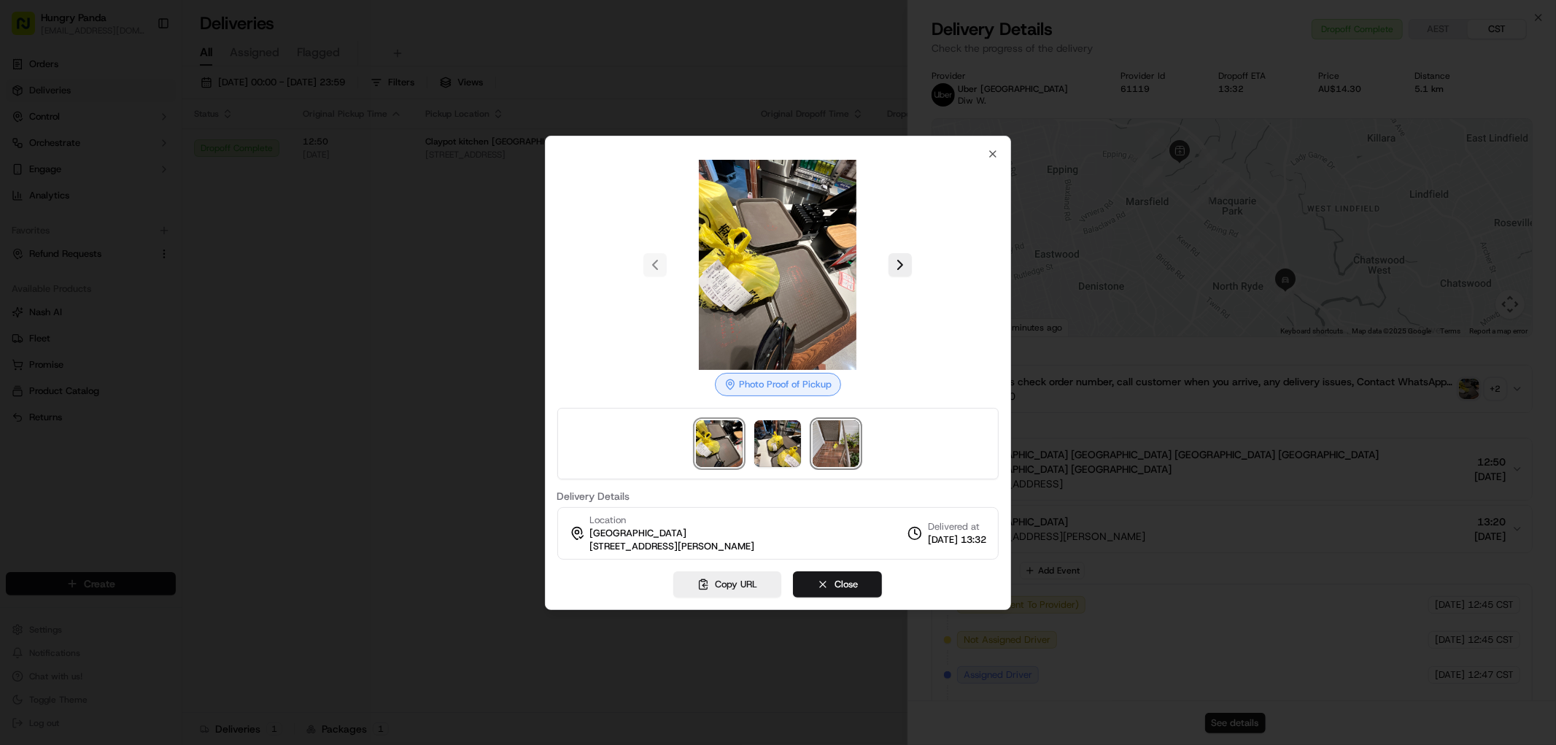
click at [822, 439] on img at bounding box center [836, 443] width 47 height 47
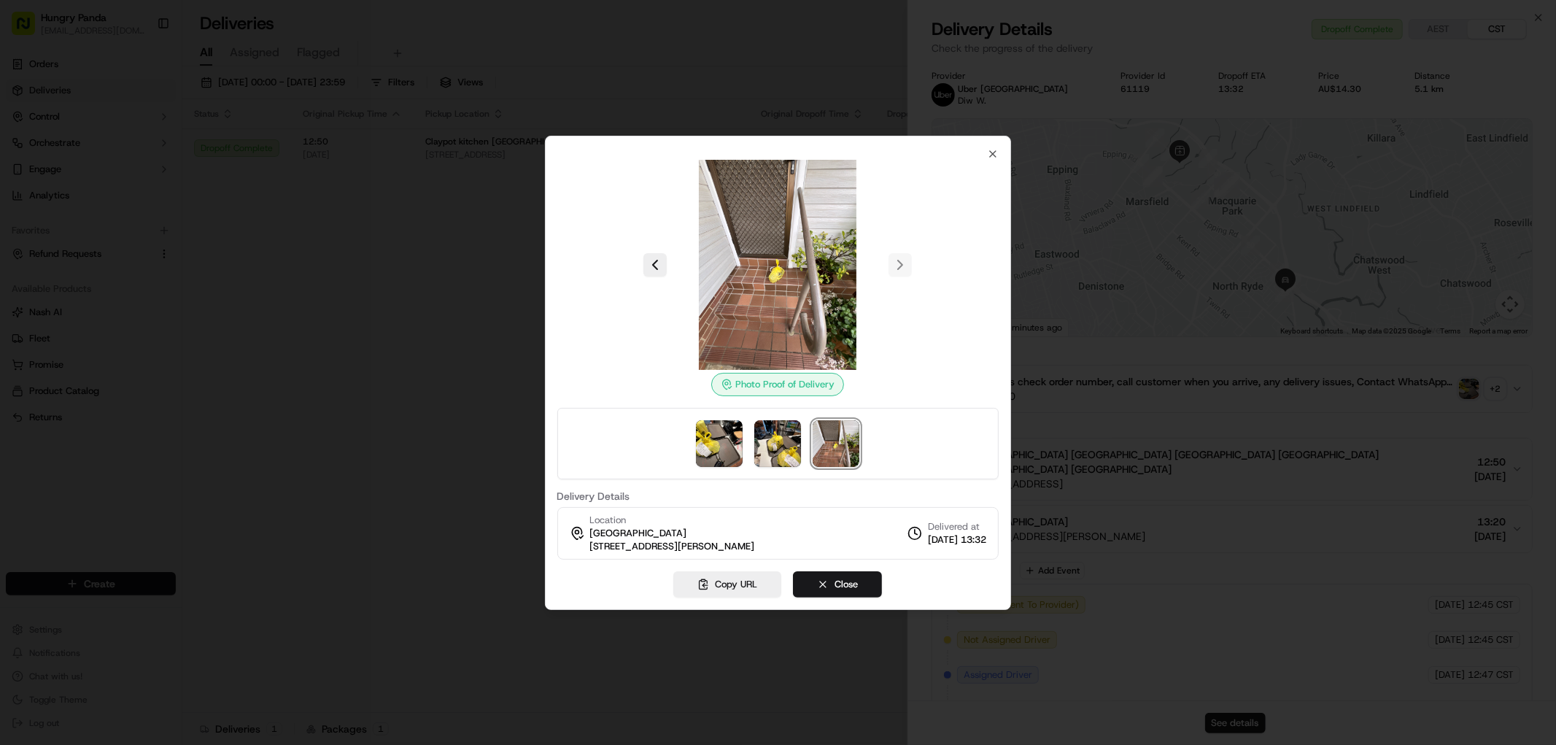
click at [797, 287] on img at bounding box center [778, 265] width 210 height 210
click at [844, 436] on img at bounding box center [836, 443] width 47 height 47
click at [359, 297] on div at bounding box center [778, 372] width 1556 height 745
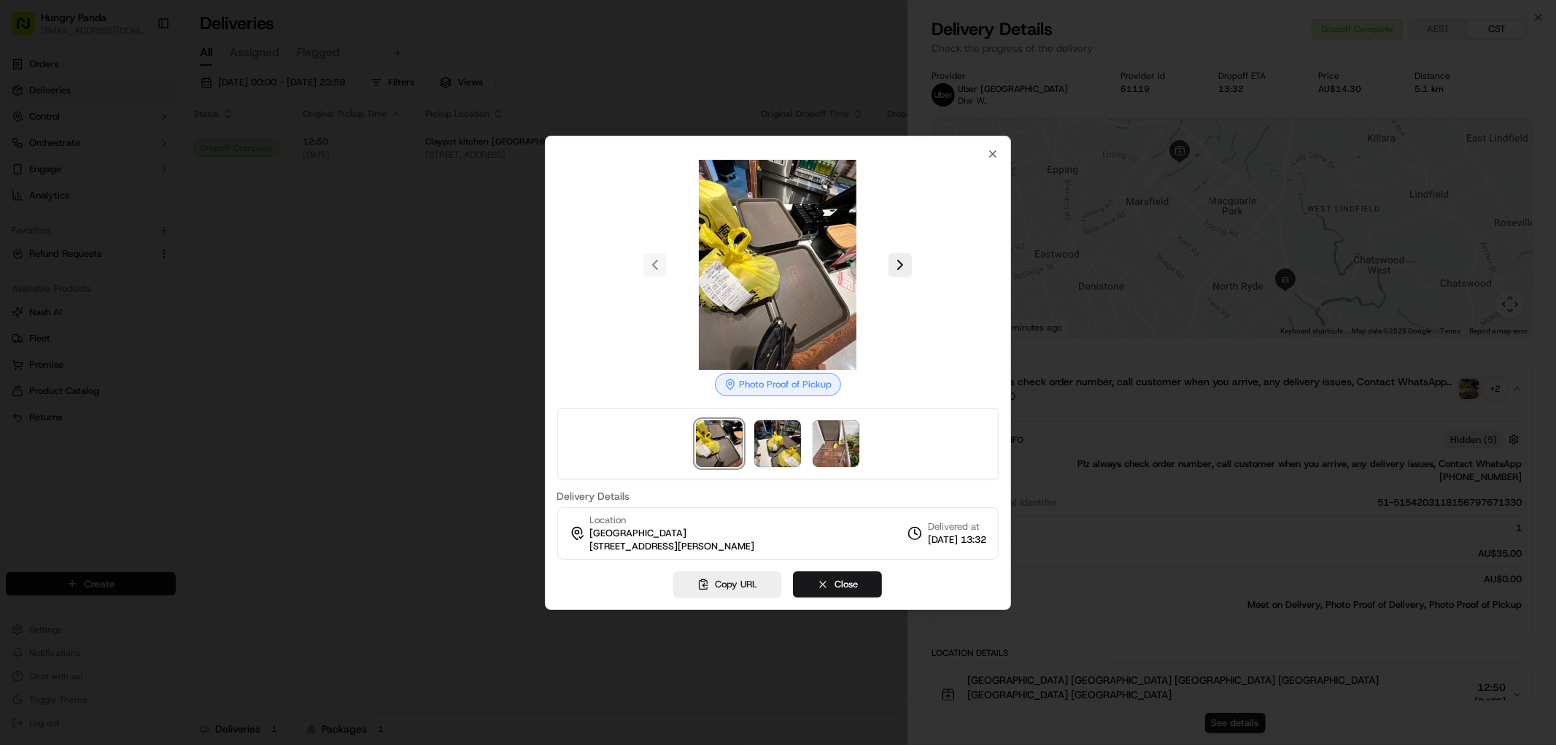
drag, startPoint x: 525, startPoint y: 324, endPoint x: 624, endPoint y: 314, distance: 99.0
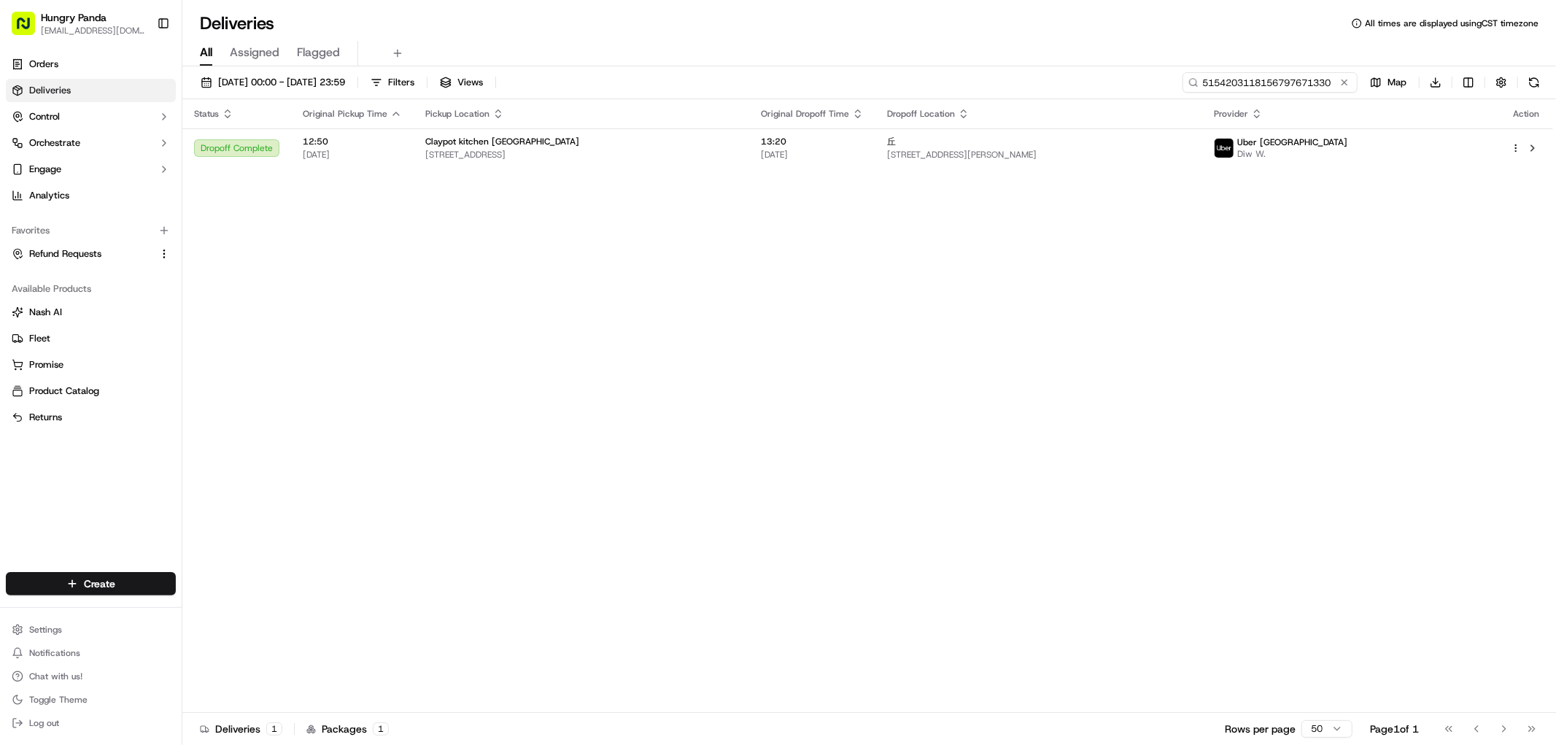
click at [1308, 80] on input "5154203118156797671330" at bounding box center [1270, 82] width 175 height 20
paste input "6650210058157731901337"
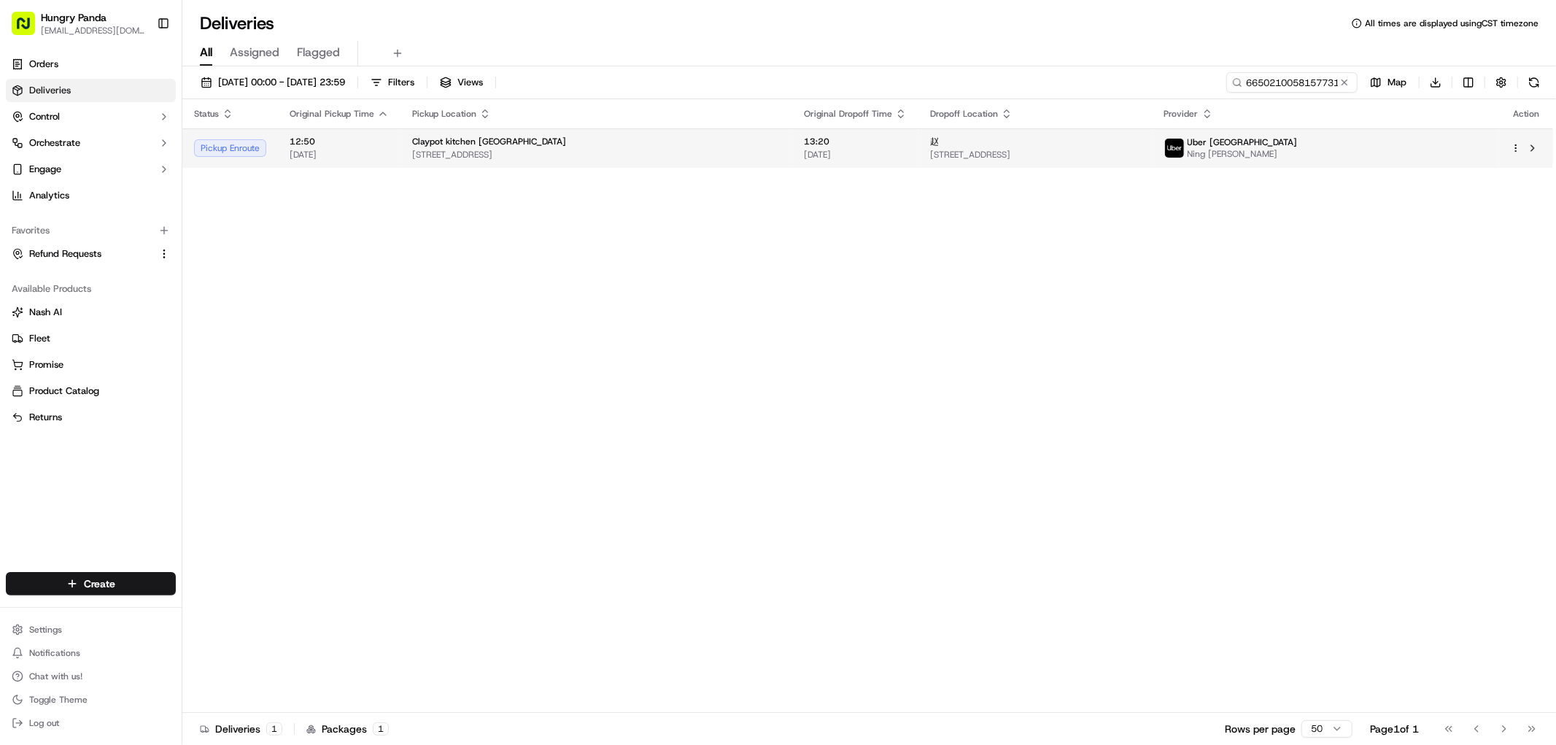
click at [1141, 149] on span "[STREET_ADDRESS]" at bounding box center [1035, 155] width 211 height 12
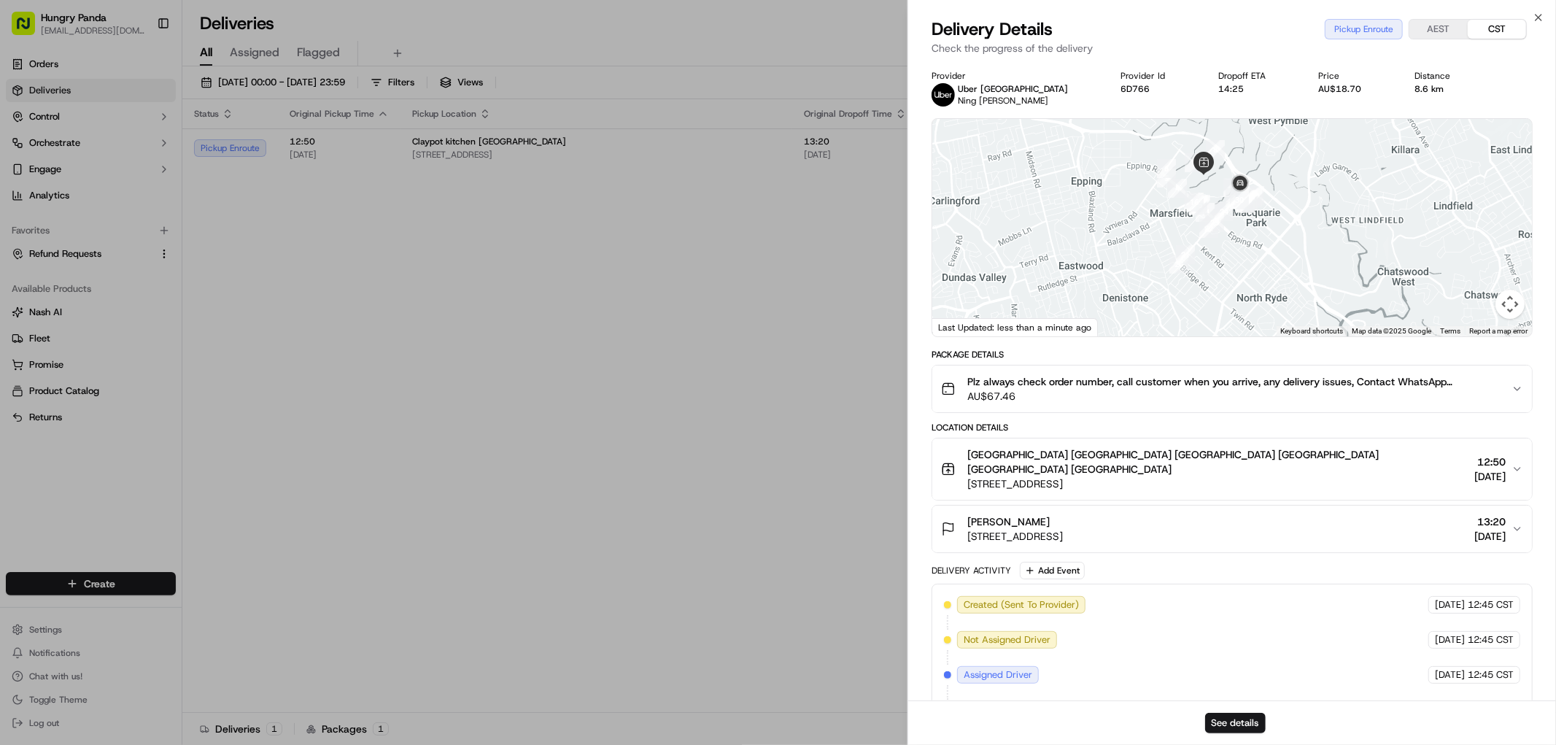
drag, startPoint x: 1237, startPoint y: 217, endPoint x: 1251, endPoint y: 223, distance: 15.7
click at [1241, 222] on div at bounding box center [1233, 227] width 600 height 217
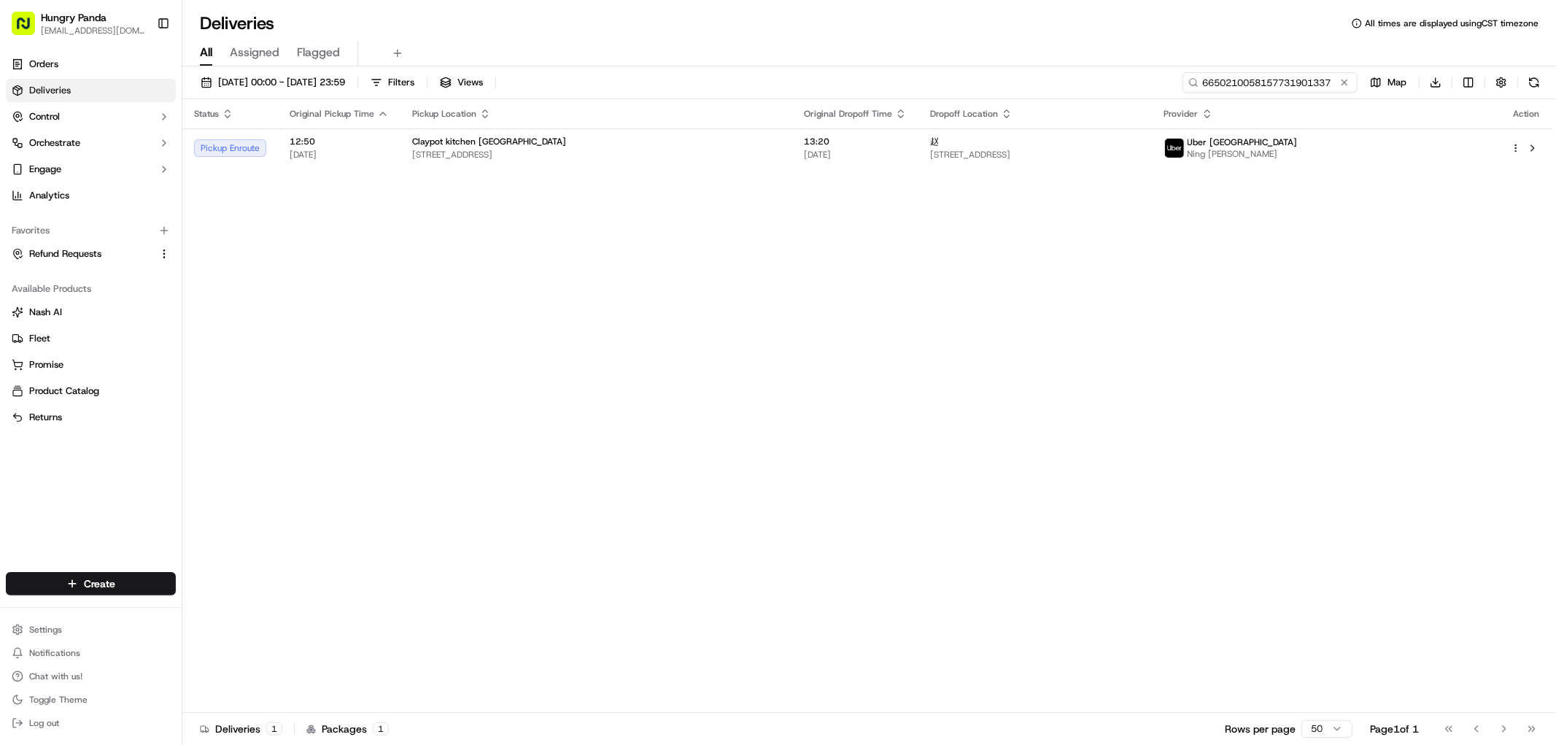
click at [1321, 75] on input "6650210058157731901337" at bounding box center [1270, 82] width 175 height 20
click at [1367, 239] on div "Status Original Pickup Time Pickup Location Original Dropoff Time Dropoff Locat…" at bounding box center [867, 406] width 1371 height 614
click at [1289, 77] on input "6650210058157731901337" at bounding box center [1270, 82] width 175 height 20
paste input "5154203118156797671330"
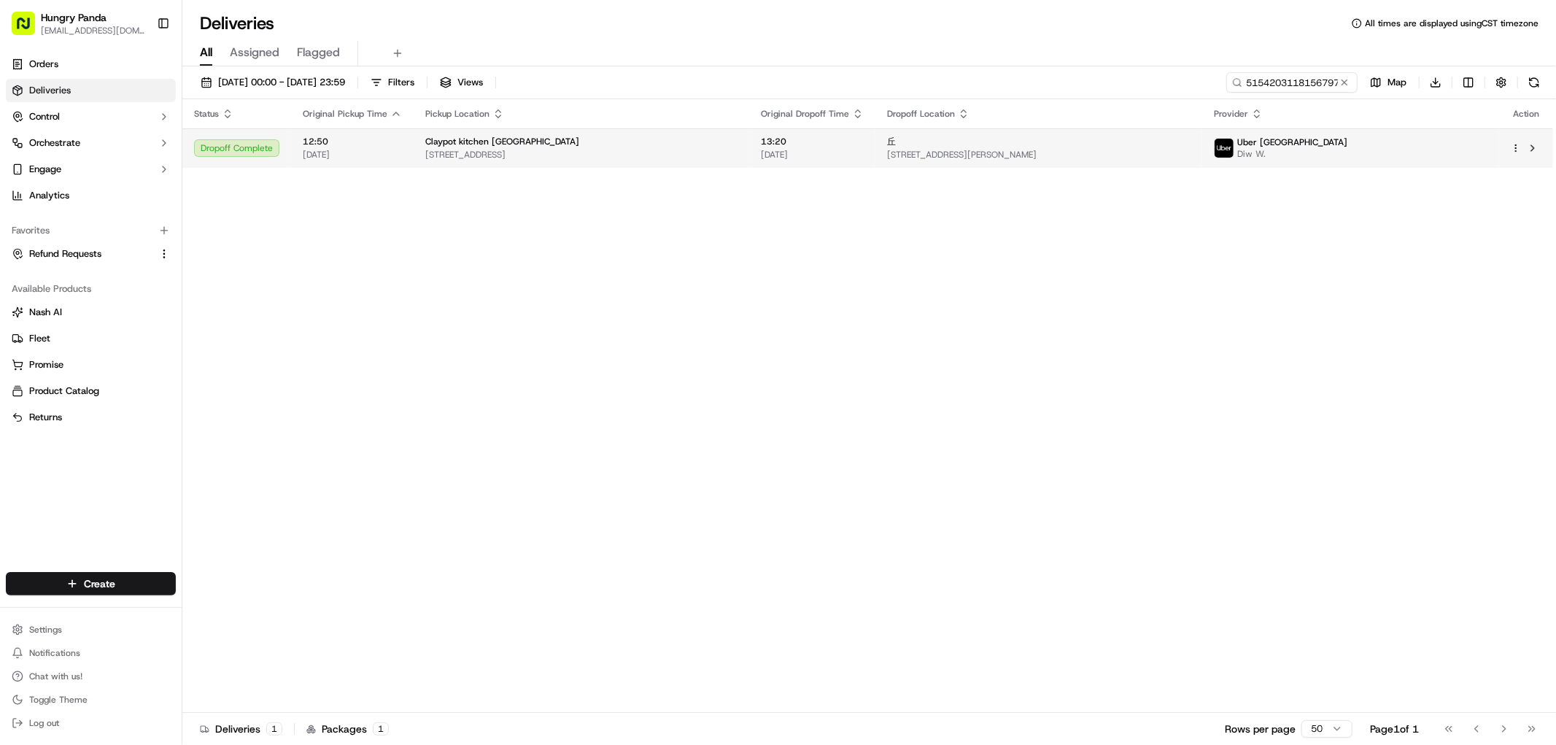
click at [1191, 140] on div "丘" at bounding box center [1039, 142] width 304 height 12
click at [1310, 85] on input "5154203118156797671330" at bounding box center [1270, 82] width 175 height 20
paste input "北-NPS-西N2408-[PERSON_NAME]"
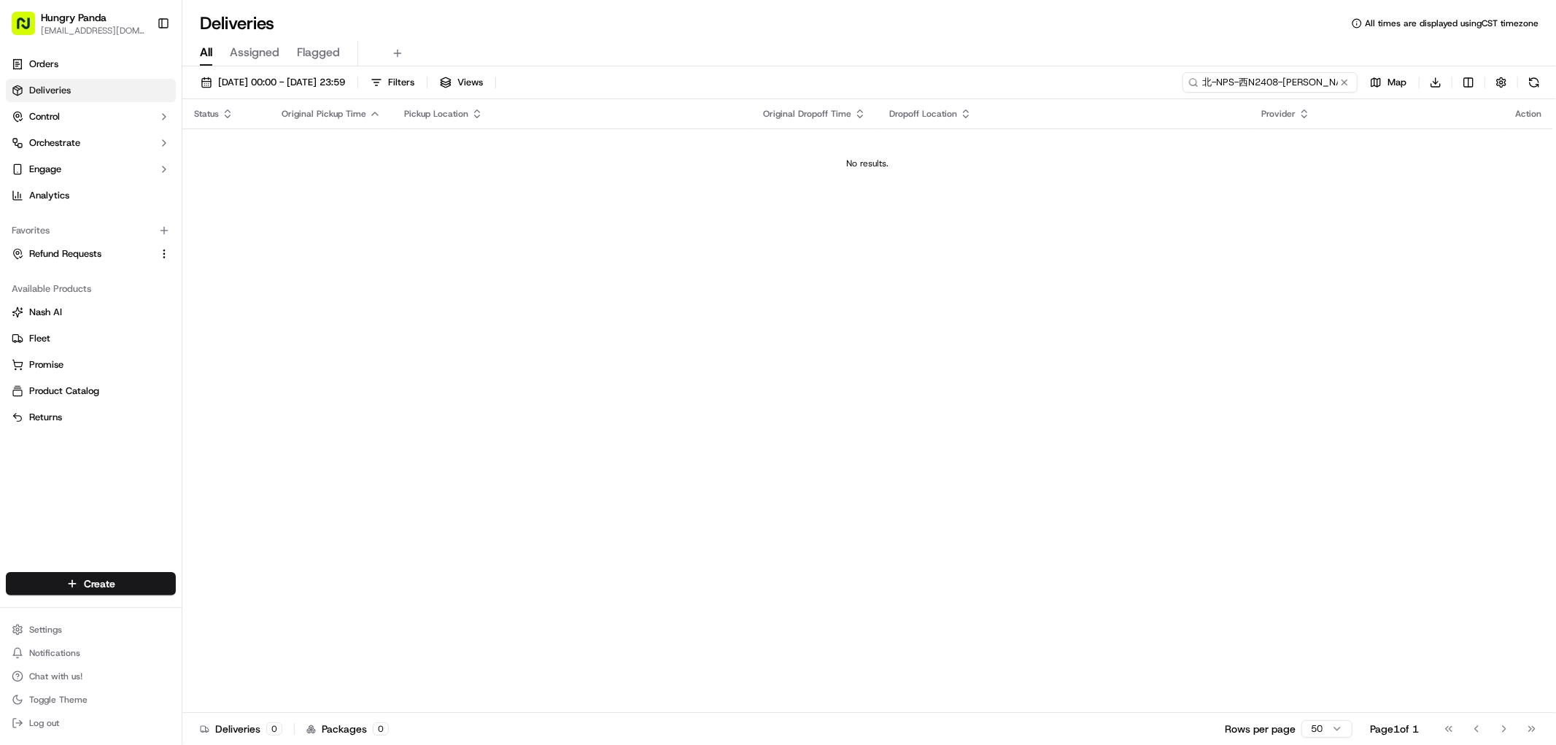
click at [1265, 80] on input "北-NPS-西N2408-[PERSON_NAME]" at bounding box center [1270, 82] width 175 height 20
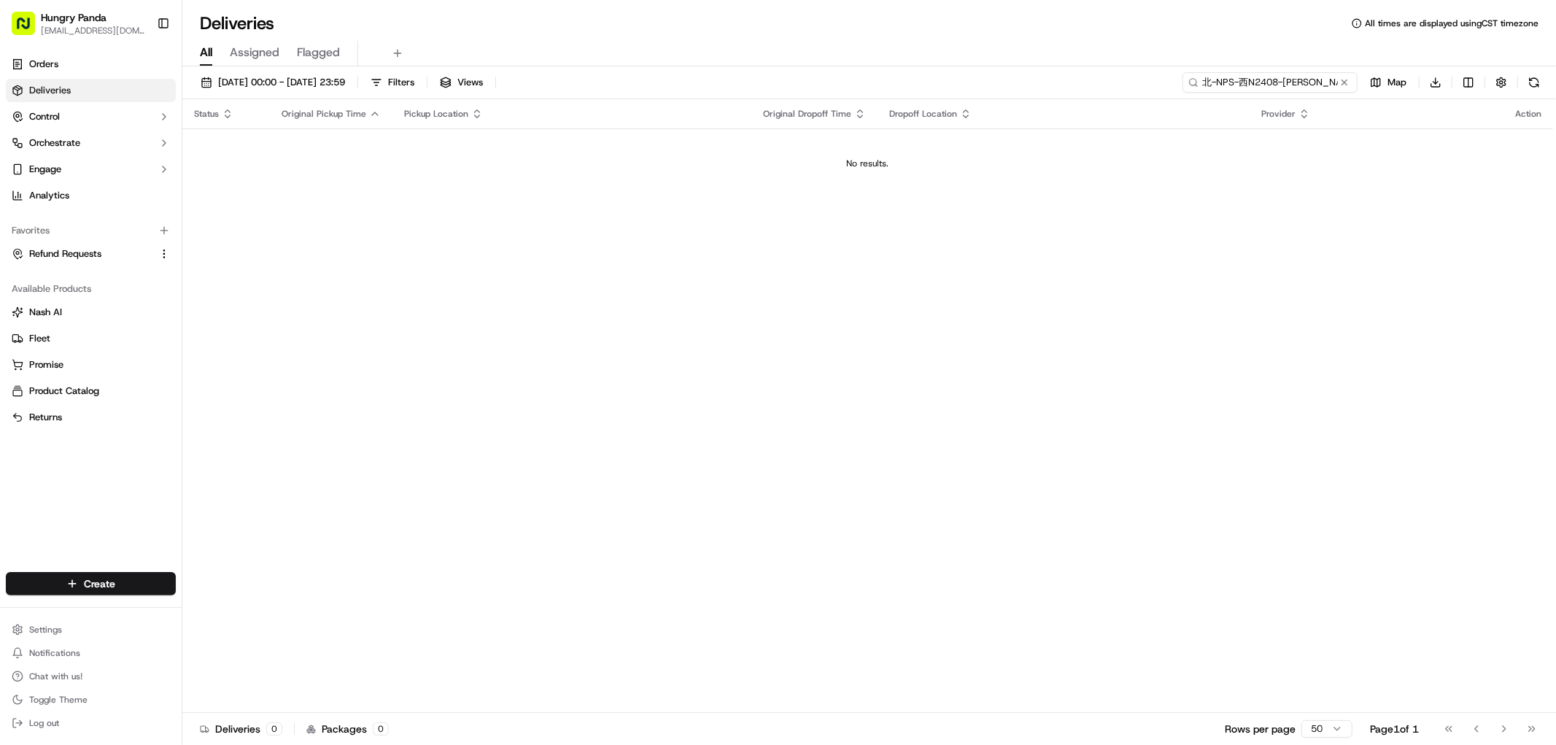
paste input "5154203118156797671330"
type input "5154203118156797671330"
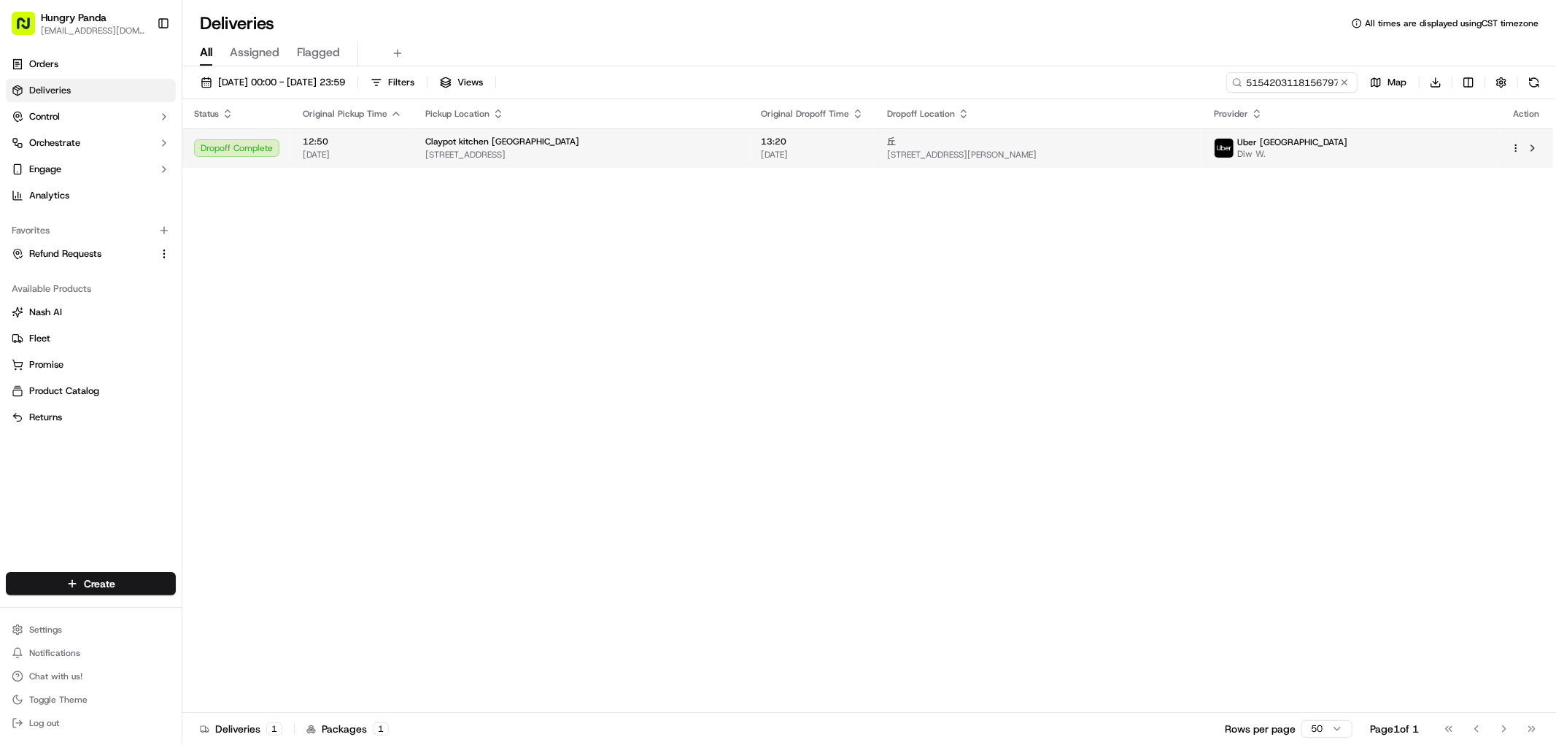
click at [705, 155] on span "[STREET_ADDRESS]" at bounding box center [581, 155] width 312 height 12
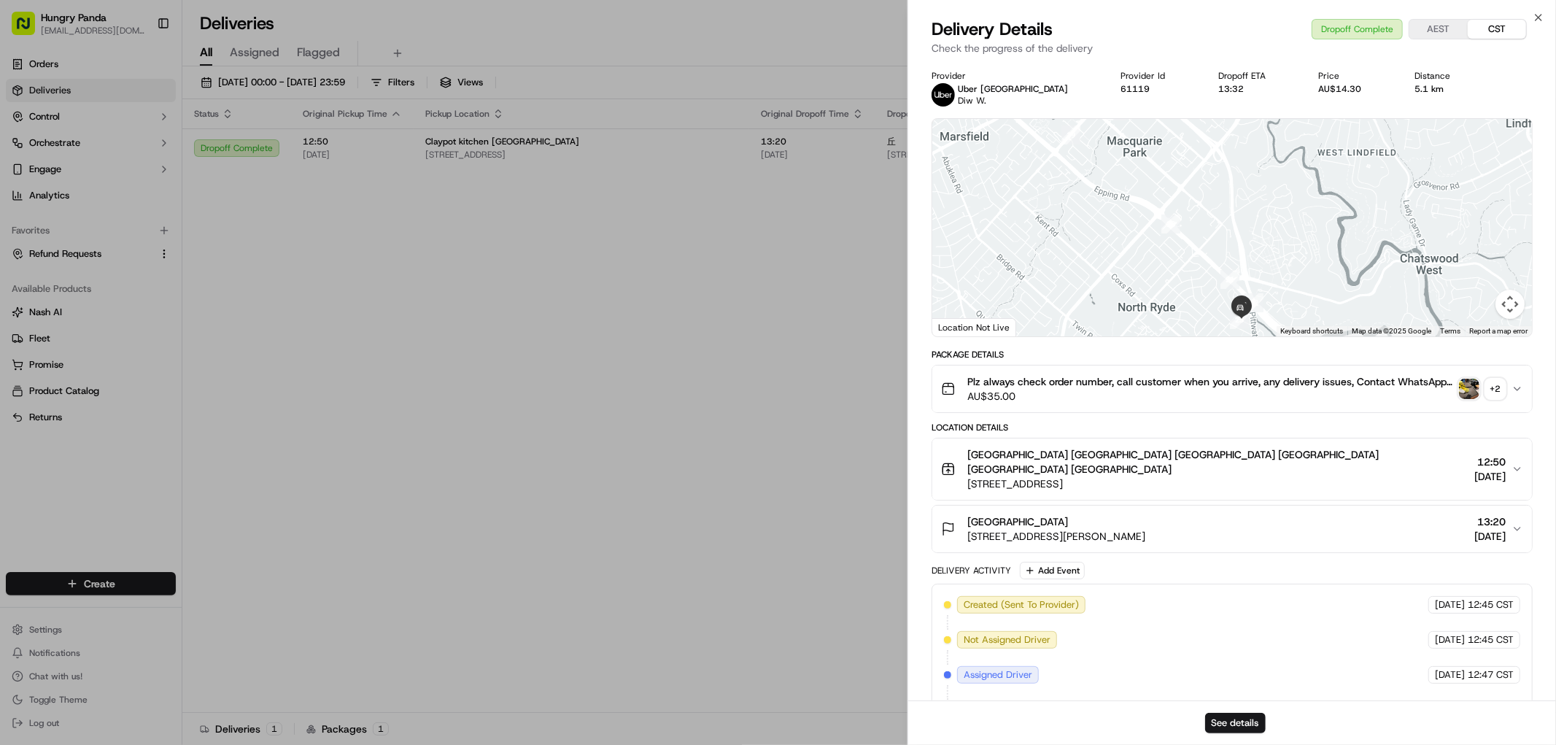
drag, startPoint x: 1309, startPoint y: 272, endPoint x: 1302, endPoint y: 236, distance: 37.2
click at [1302, 236] on div at bounding box center [1233, 227] width 600 height 217
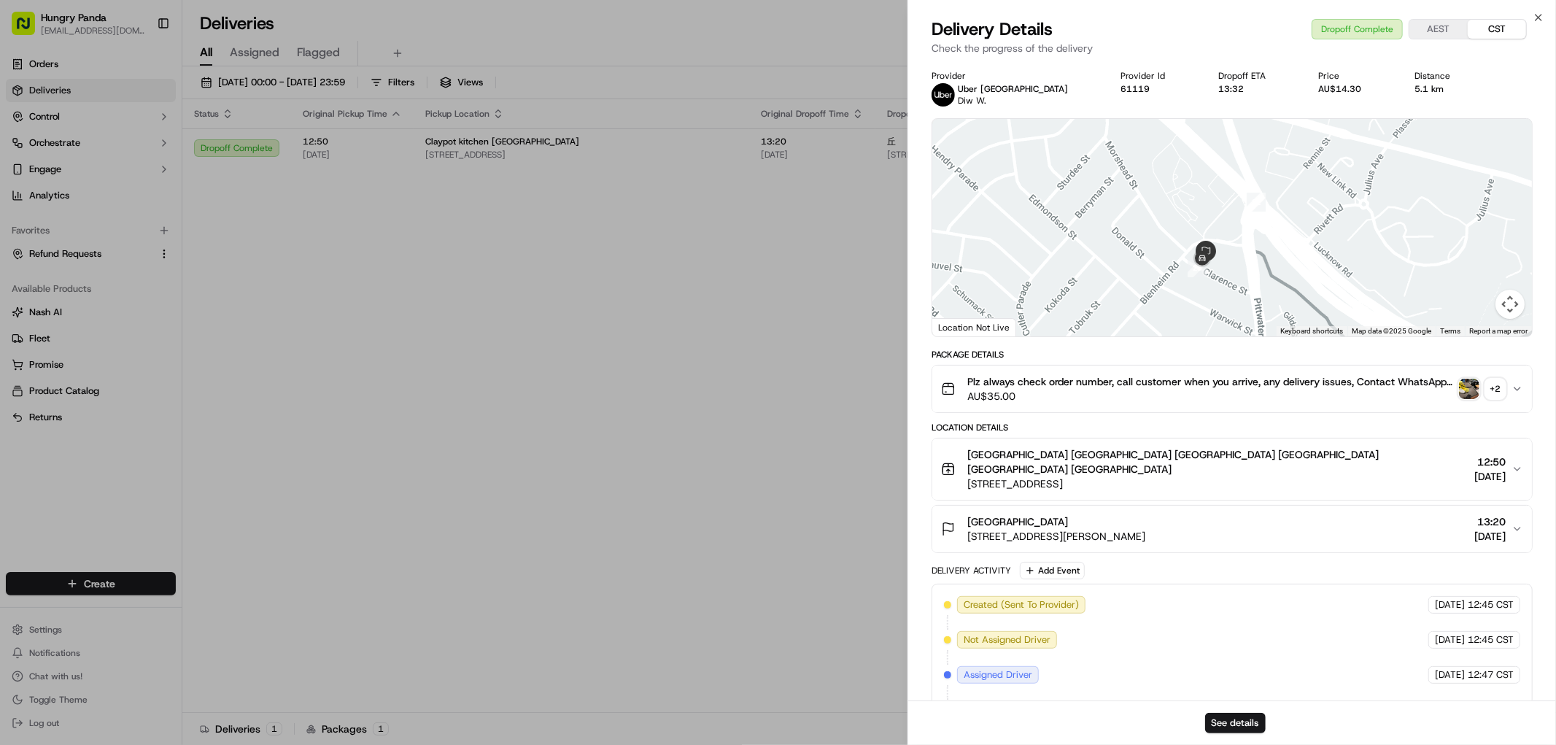
click at [1237, 268] on div at bounding box center [1233, 227] width 600 height 217
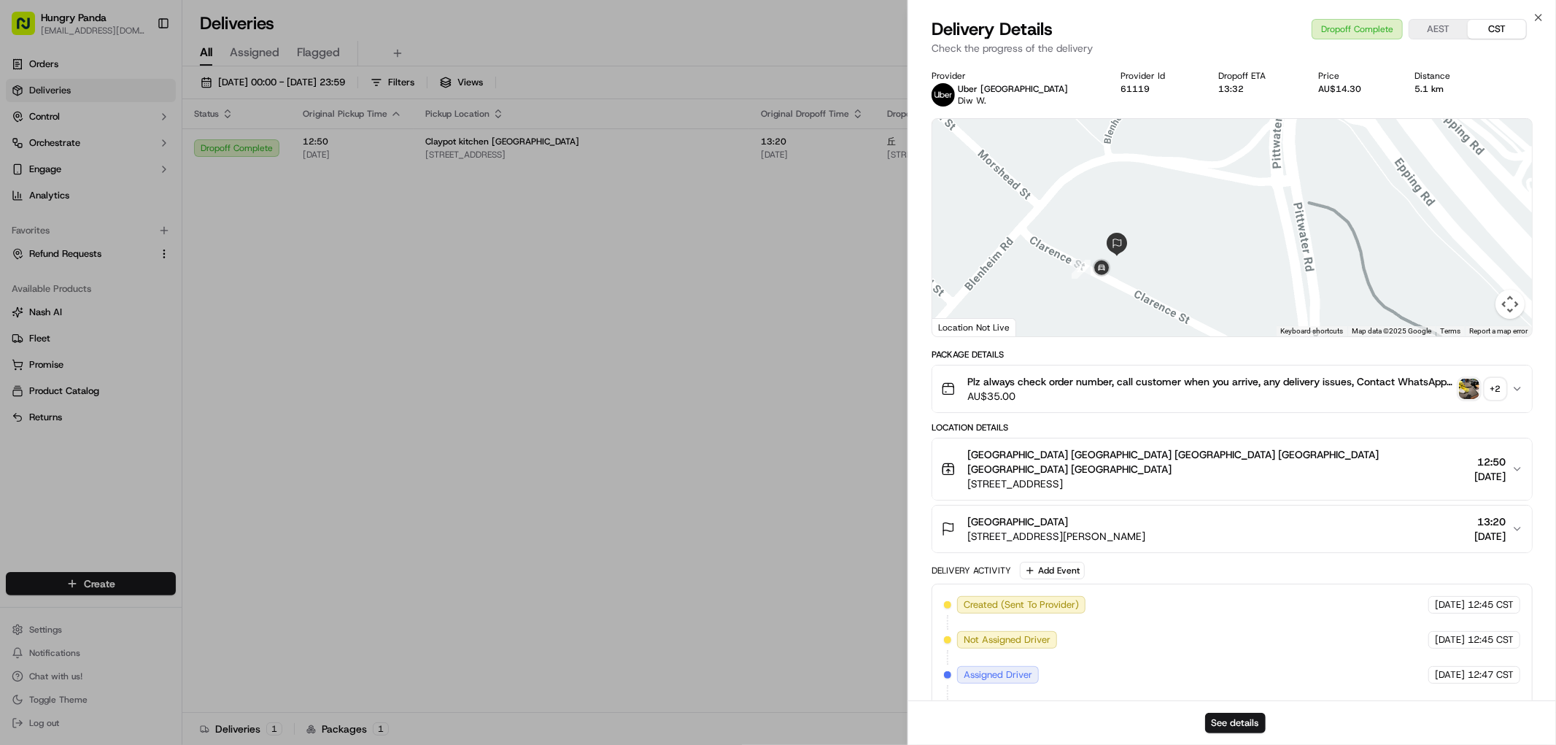
drag, startPoint x: 1185, startPoint y: 274, endPoint x: 1175, endPoint y: 261, distance: 16.6
click at [1178, 256] on div at bounding box center [1233, 227] width 600 height 217
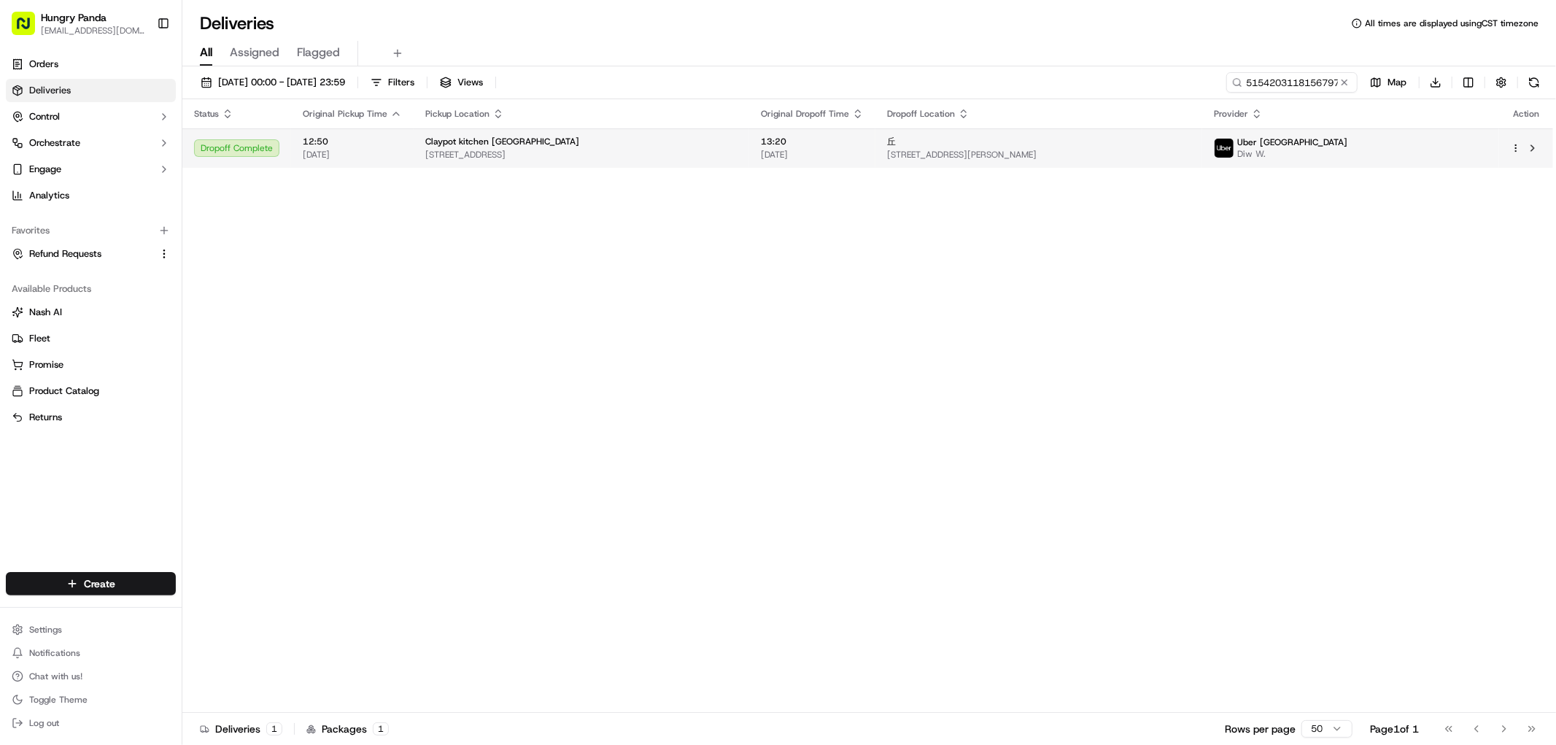
click at [1191, 155] on span "[STREET_ADDRESS][PERSON_NAME]" at bounding box center [1039, 155] width 304 height 12
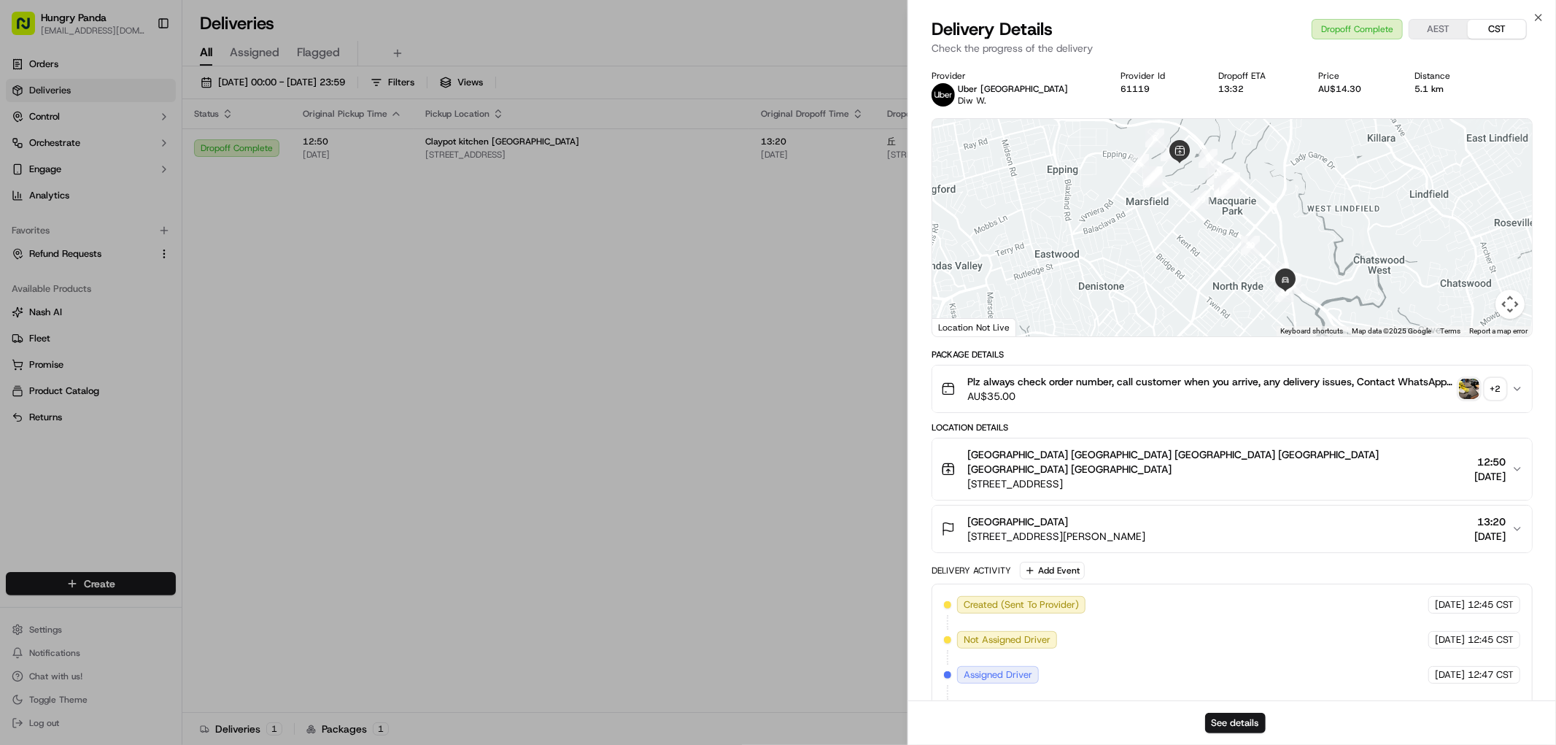
drag, startPoint x: 1238, startPoint y: 534, endPoint x: 960, endPoint y: 537, distance: 278.7
click at [960, 537] on div "[GEOGRAPHIC_DATA] [STREET_ADDRESS][PERSON_NAME] 13:20 [DATE]" at bounding box center [1226, 528] width 571 height 29
copy div "[GEOGRAPHIC_DATA] [STREET_ADDRESS][PERSON_NAME]"
click at [1030, 536] on span "[STREET_ADDRESS][PERSON_NAME]" at bounding box center [1057, 536] width 178 height 15
drag, startPoint x: 966, startPoint y: 541, endPoint x: 1251, endPoint y: 551, distance: 285.5
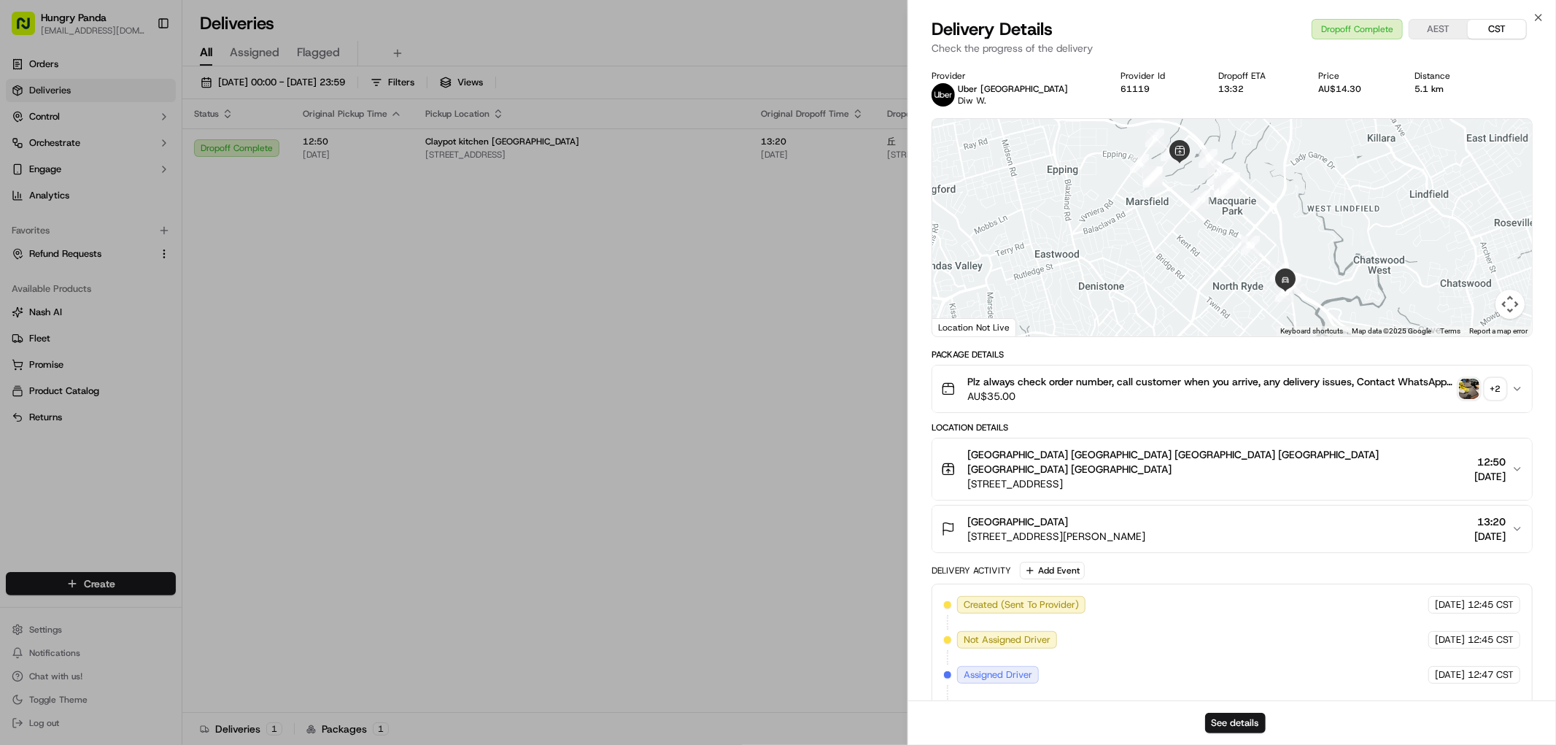
click at [1257, 555] on div "Package Details Plz always check order number, call customer when you arrive, a…" at bounding box center [1232, 645] width 601 height 592
copy span "[STREET_ADDRESS][PERSON_NAME]"
click at [1491, 391] on div "+ 2" at bounding box center [1496, 389] width 20 height 20
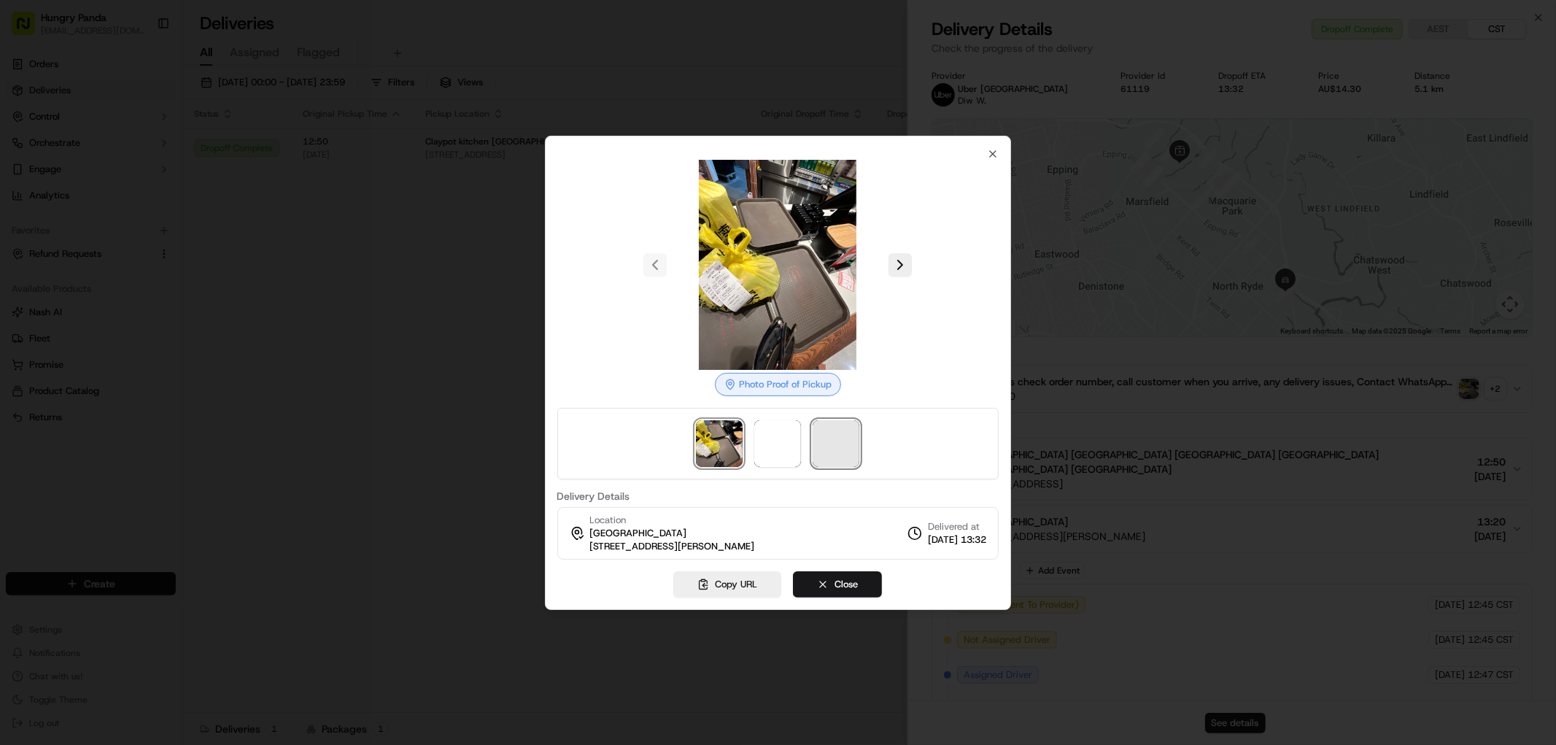
click at [846, 457] on span at bounding box center [836, 443] width 47 height 47
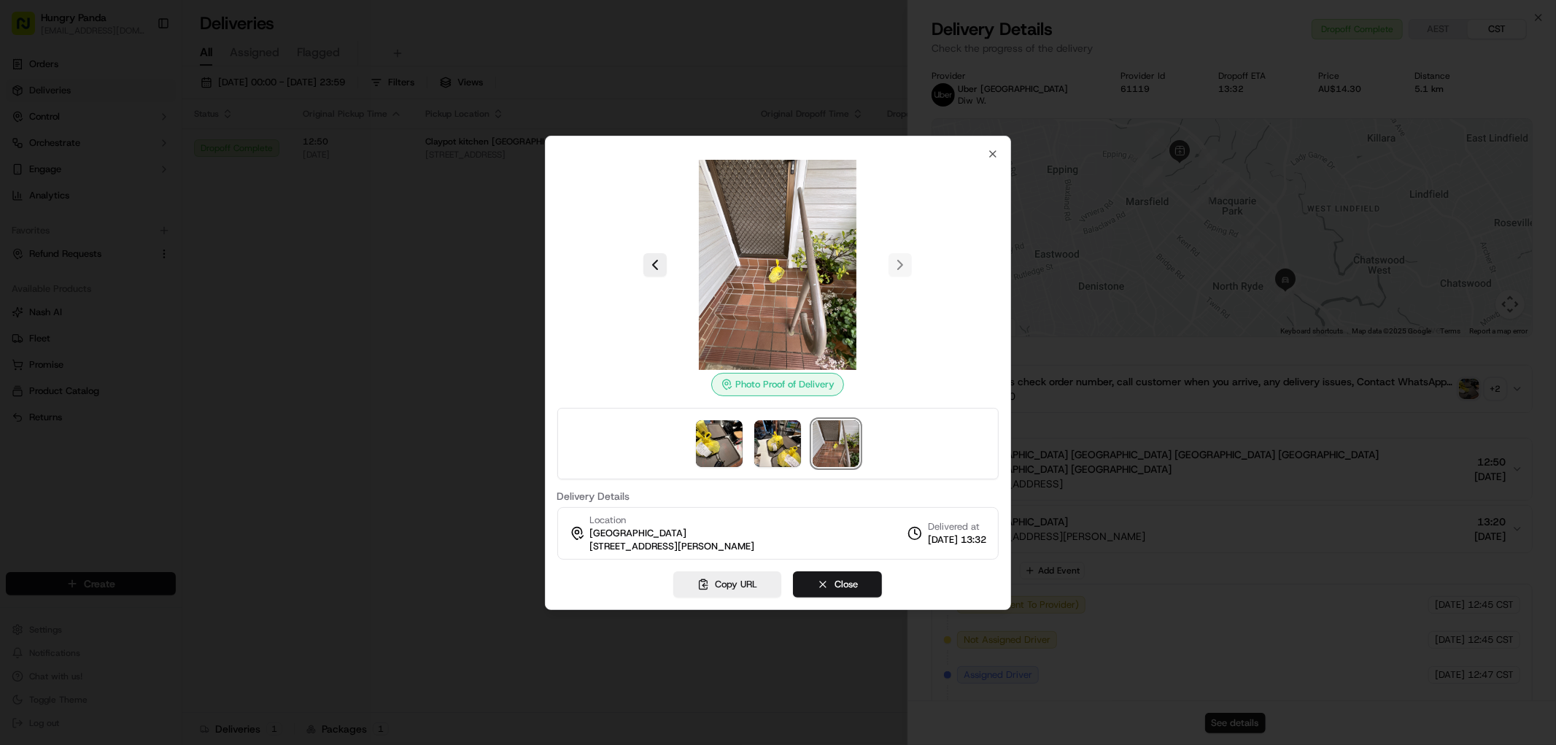
click at [1191, 273] on div at bounding box center [778, 372] width 1556 height 745
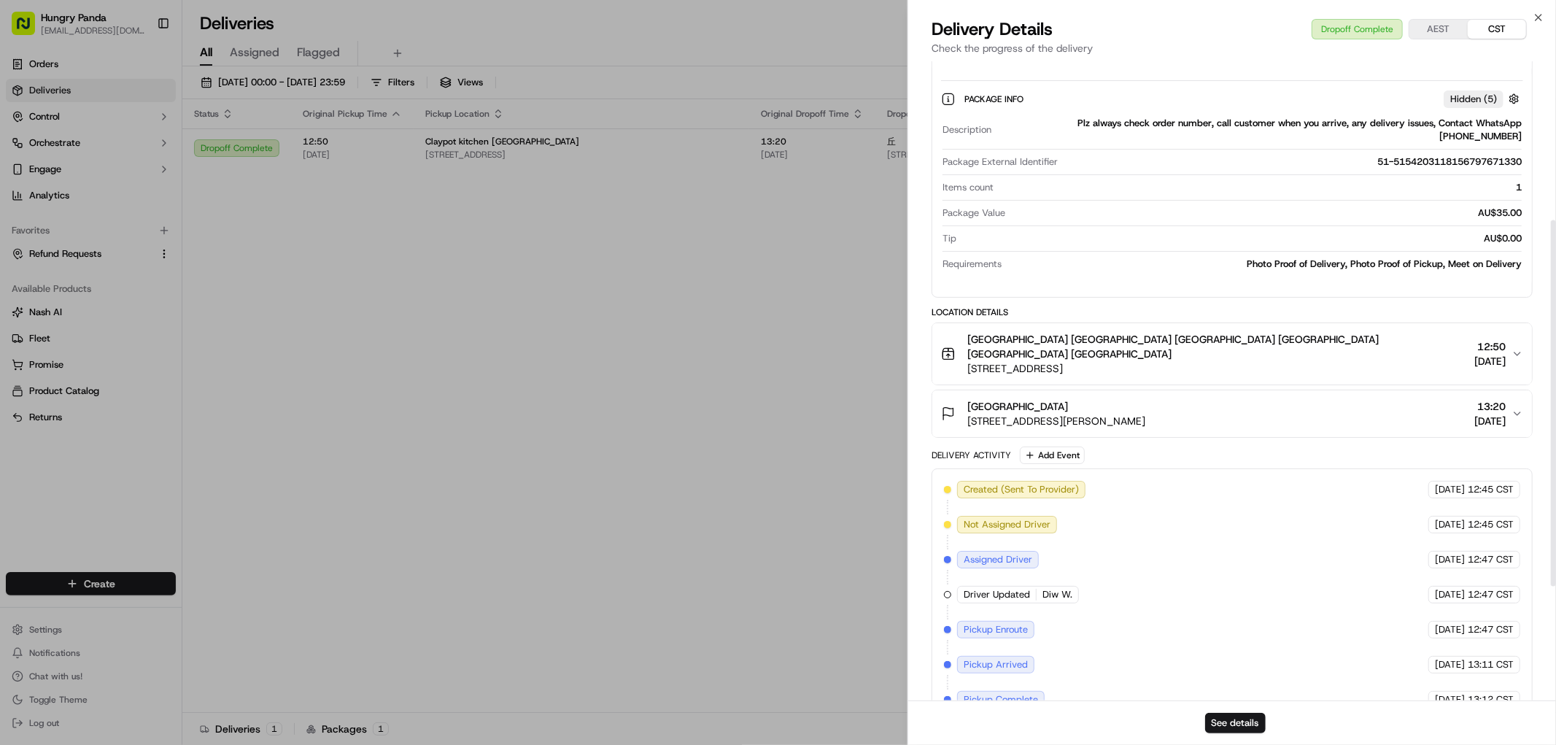
scroll to position [378, 0]
